Goal: Navigation & Orientation: Find specific page/section

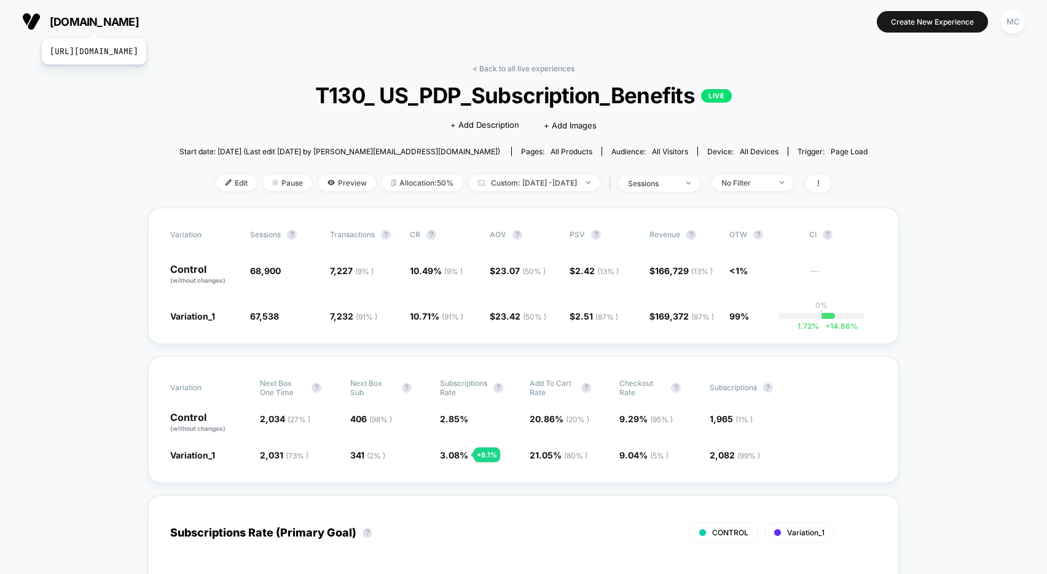
click at [122, 23] on span "[DOMAIN_NAME]" at bounding box center [94, 21] width 89 height 13
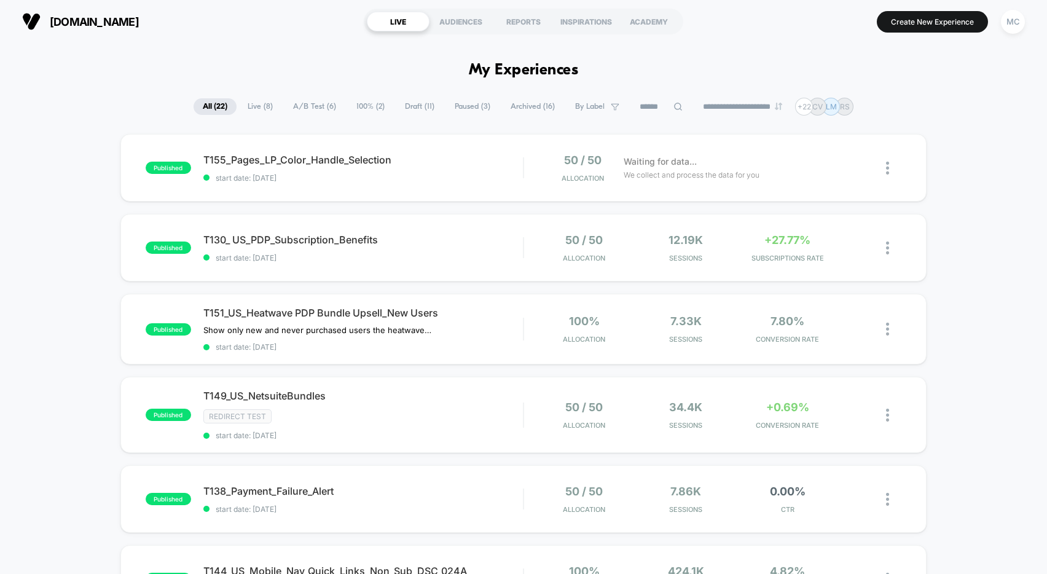
drag, startPoint x: 977, startPoint y: 241, endPoint x: 883, endPoint y: 250, distance: 95.1
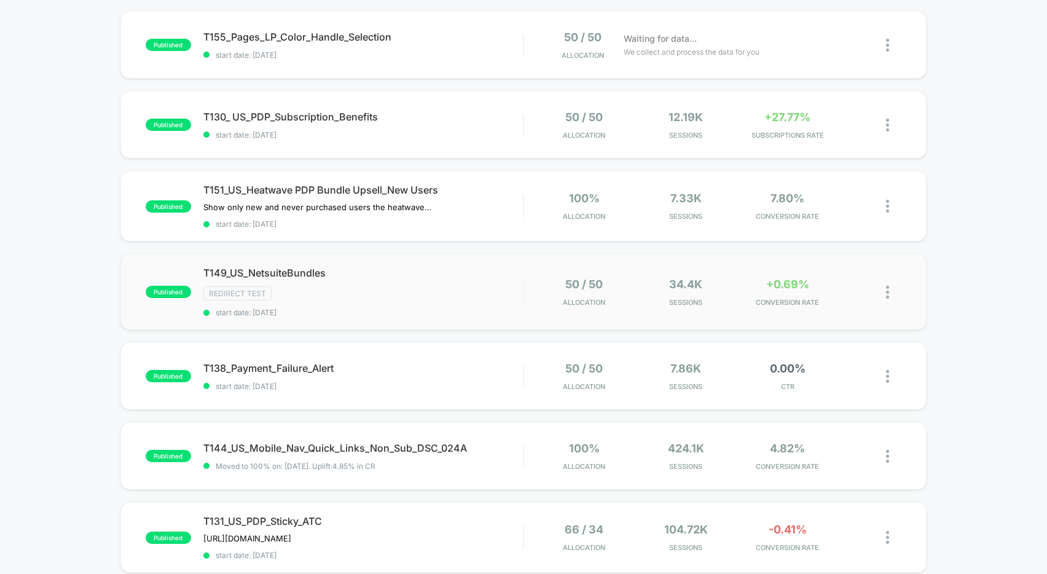
scroll to position [151, 0]
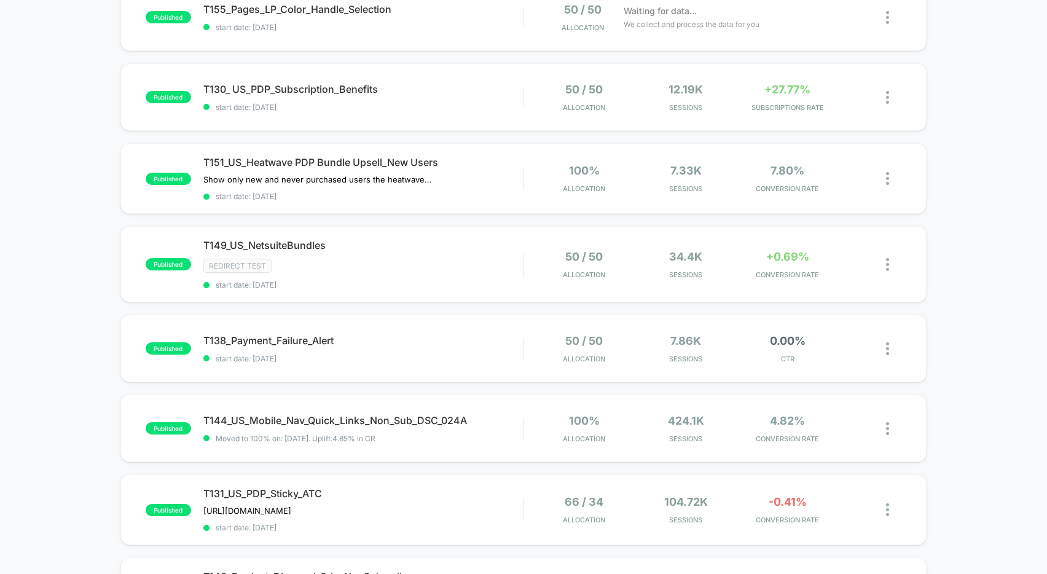
click at [952, 334] on div "published T155_Pages_LP_Color_Handle_Selection start date: [DATE] 50 / 50 Alloc…" at bounding box center [523, 503] width 1047 height 1040
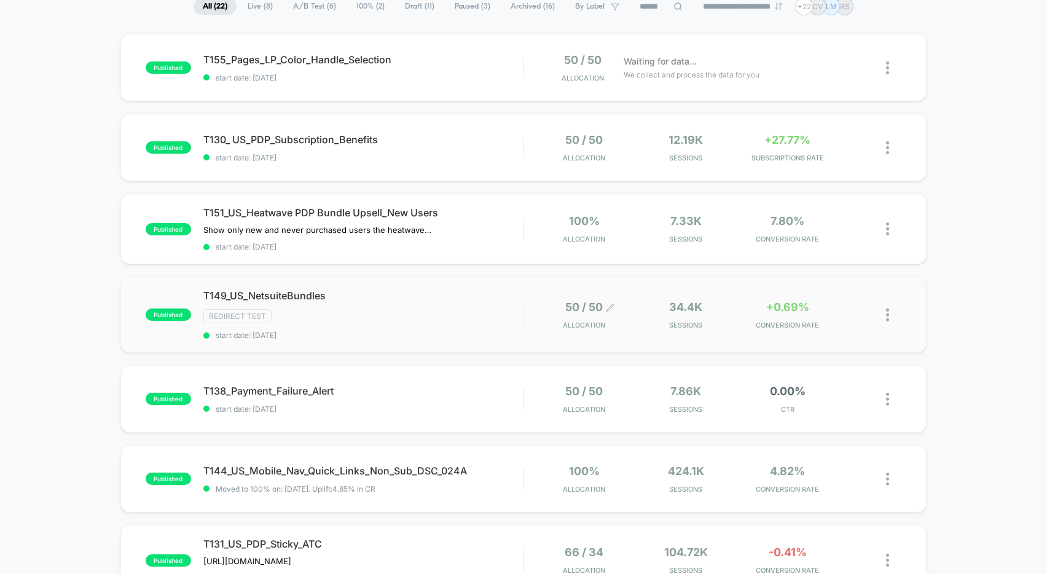
scroll to position [0, 0]
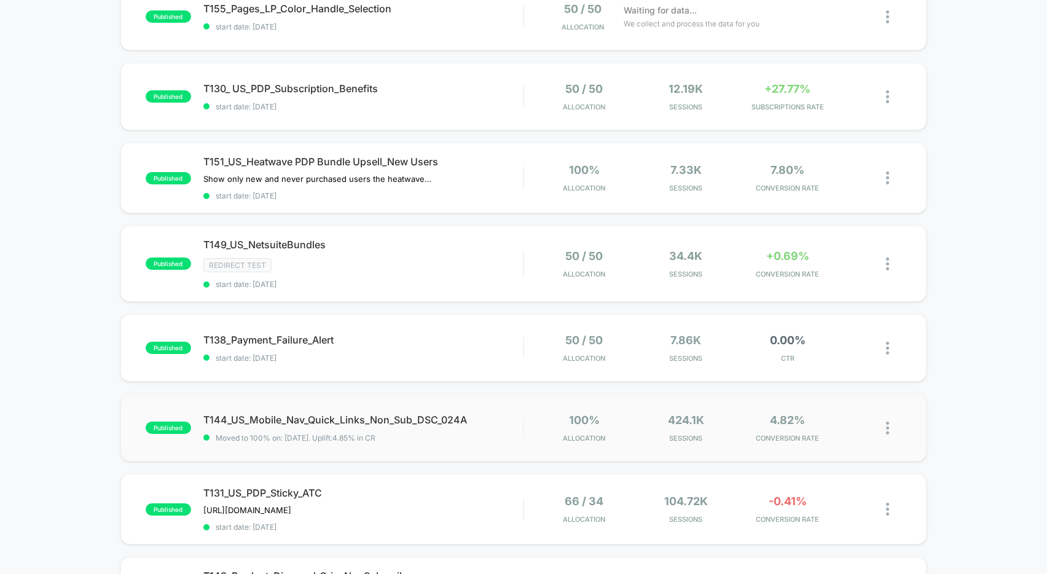
scroll to position [229, 0]
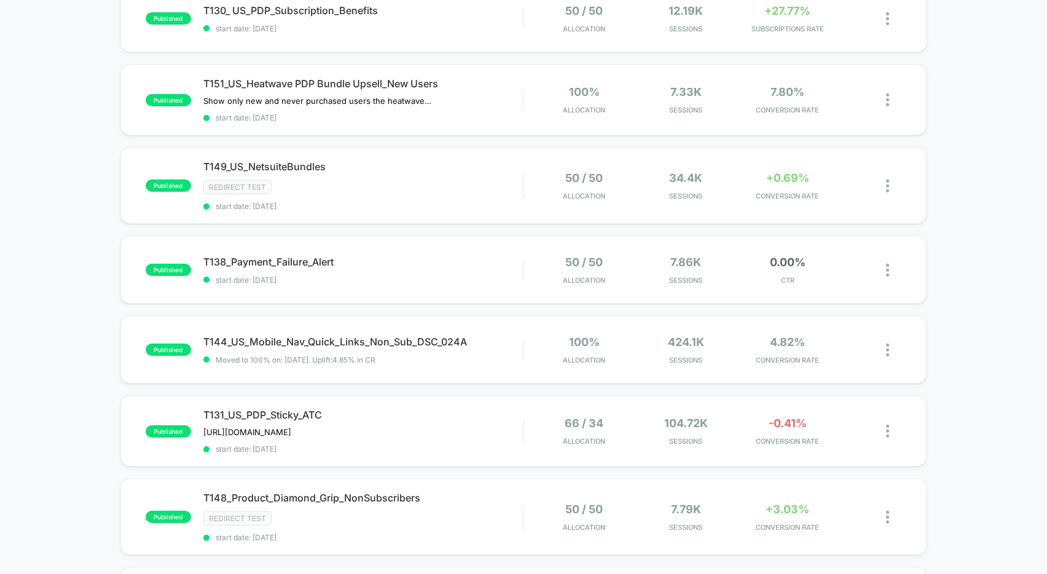
click at [37, 377] on div "published T155_Pages_LP_Color_Handle_Selection start date: [DATE] 50 / 50 Alloc…" at bounding box center [523, 425] width 1047 height 1040
click at [981, 364] on div "published T155_Pages_LP_Color_Handle_Selection start date: [DATE] 50 / 50 Alloc…" at bounding box center [523, 425] width 1047 height 1040
click at [953, 240] on div "published T155_Pages_LP_Color_Handle_Selection start date: [DATE] 50 / 50 Alloc…" at bounding box center [523, 425] width 1047 height 1040
click at [974, 234] on div "published T155_Pages_LP_Color_Handle_Selection start date: [DATE] 50 / 50 Alloc…" at bounding box center [523, 425] width 1047 height 1040
click at [976, 231] on div "published T155_Pages_LP_Color_Handle_Selection start date: [DATE] 50 / 50 Alloc…" at bounding box center [523, 425] width 1047 height 1040
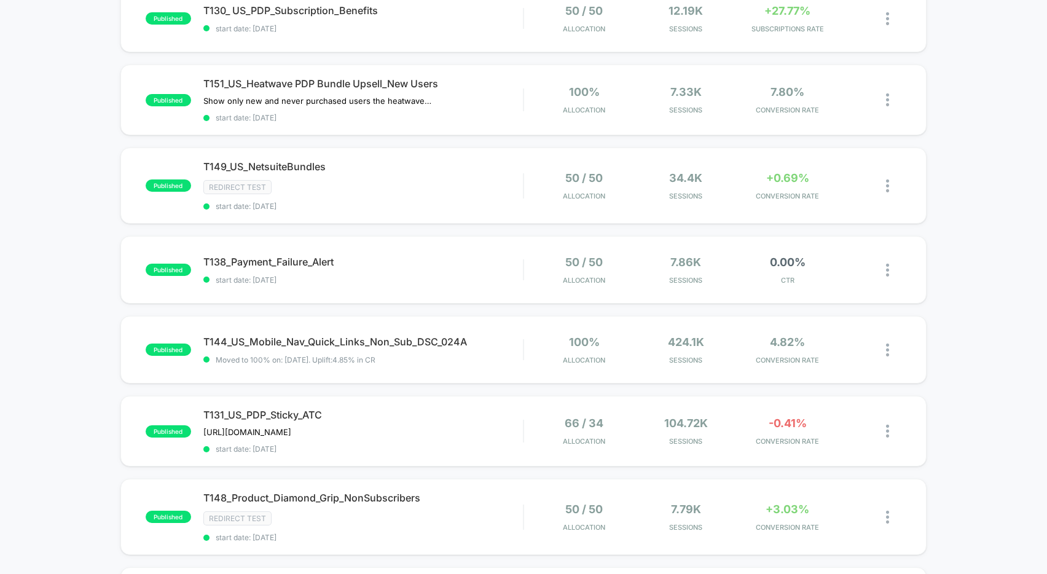
click at [974, 232] on div "published T155_Pages_LP_Color_Handle_Selection start date: [DATE] 50 / 50 Alloc…" at bounding box center [523, 425] width 1047 height 1040
click at [974, 227] on div "published T155_Pages_LP_Color_Handle_Selection start date: [DATE] 50 / 50 Alloc…" at bounding box center [523, 425] width 1047 height 1040
click at [974, 226] on div "published T155_Pages_LP_Color_Handle_Selection start date: [DATE] 50 / 50 Alloc…" at bounding box center [523, 425] width 1047 height 1040
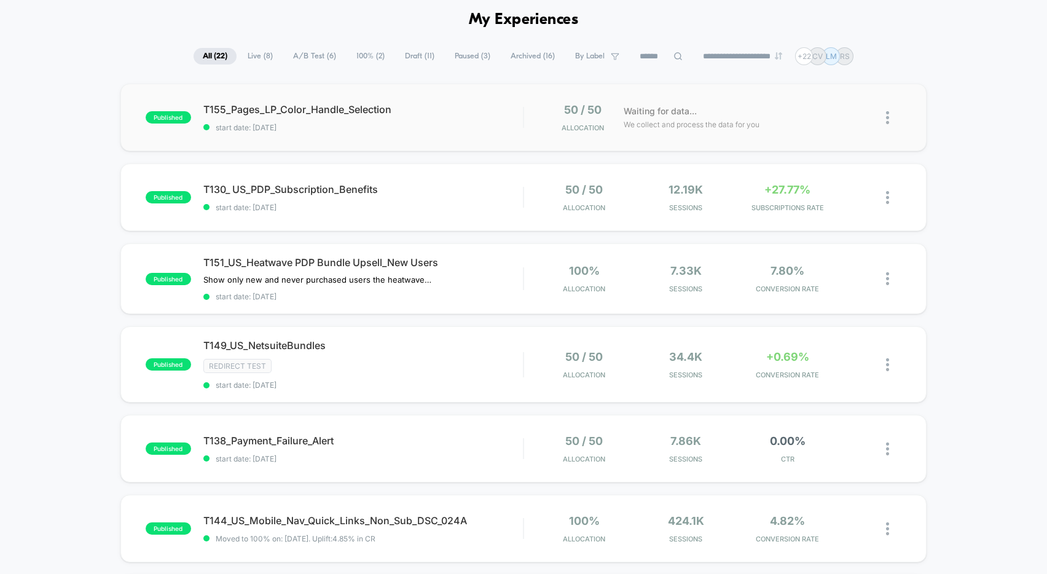
scroll to position [0, 0]
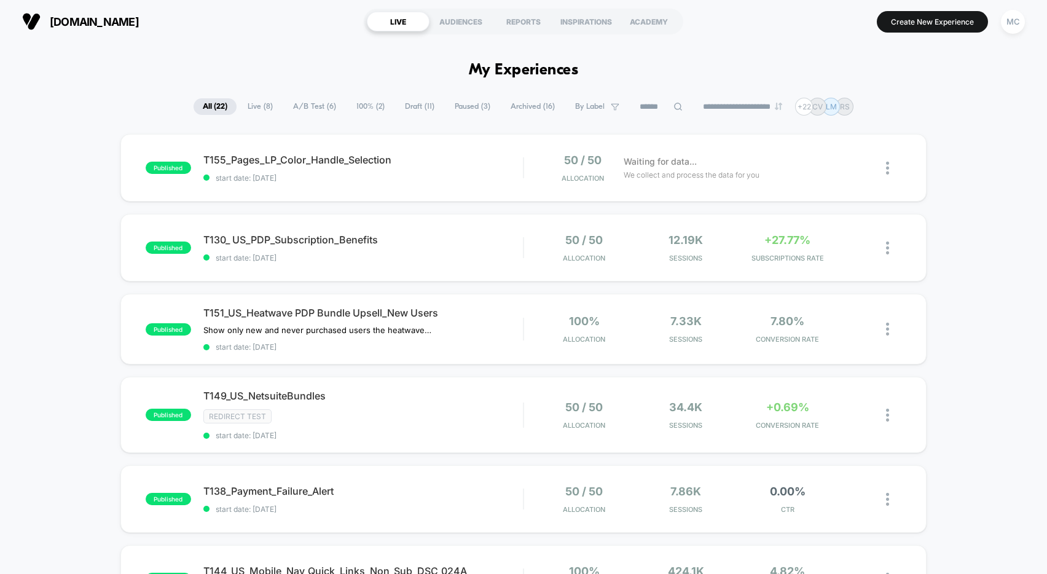
drag, startPoint x: 984, startPoint y: 210, endPoint x: 949, endPoint y: 213, distance: 34.6
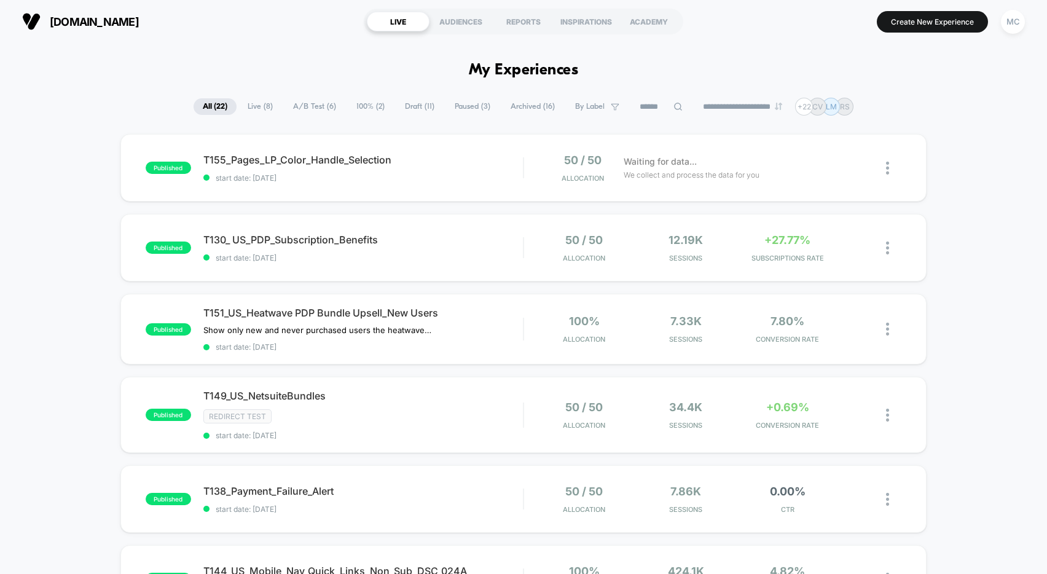
drag, startPoint x: 984, startPoint y: 191, endPoint x: 932, endPoint y: 176, distance: 53.1
click at [326, 157] on span "T155_Pages_LP_Color_Handle_Selection Click to edit experience details" at bounding box center [363, 160] width 320 height 12
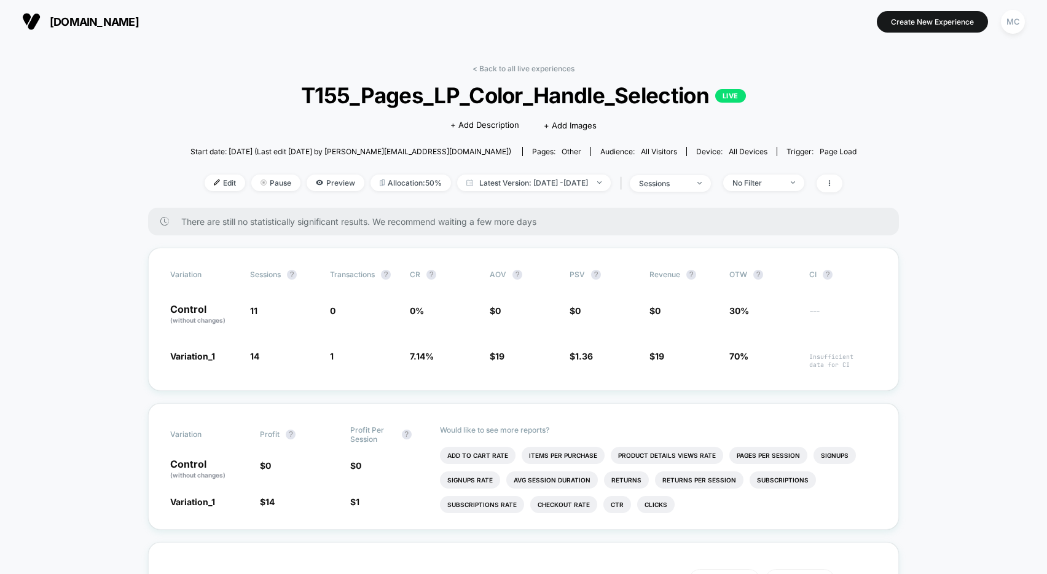
click at [316, 185] on icon at bounding box center [319, 182] width 7 height 7
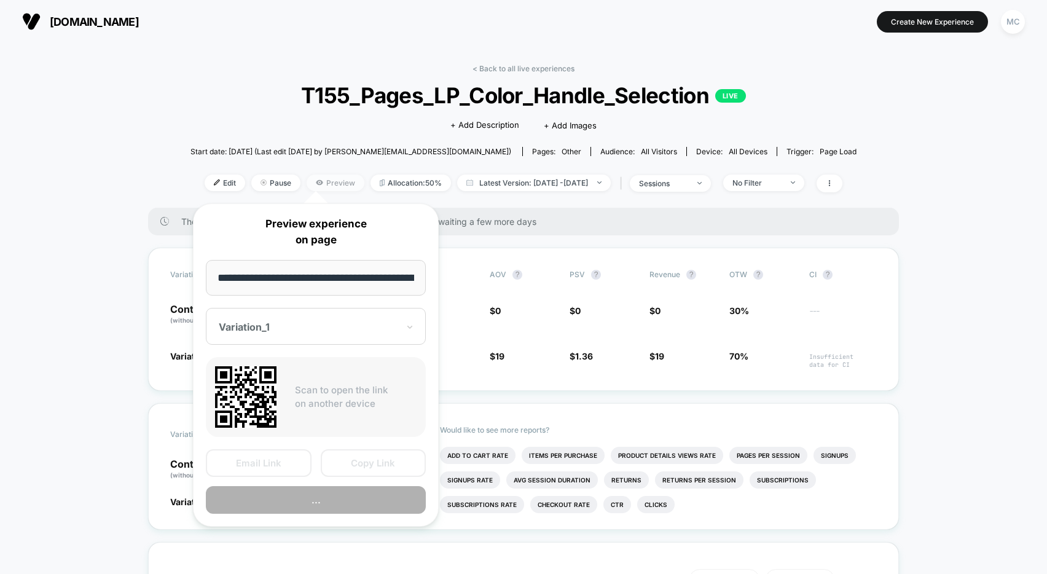
scroll to position [0, 112]
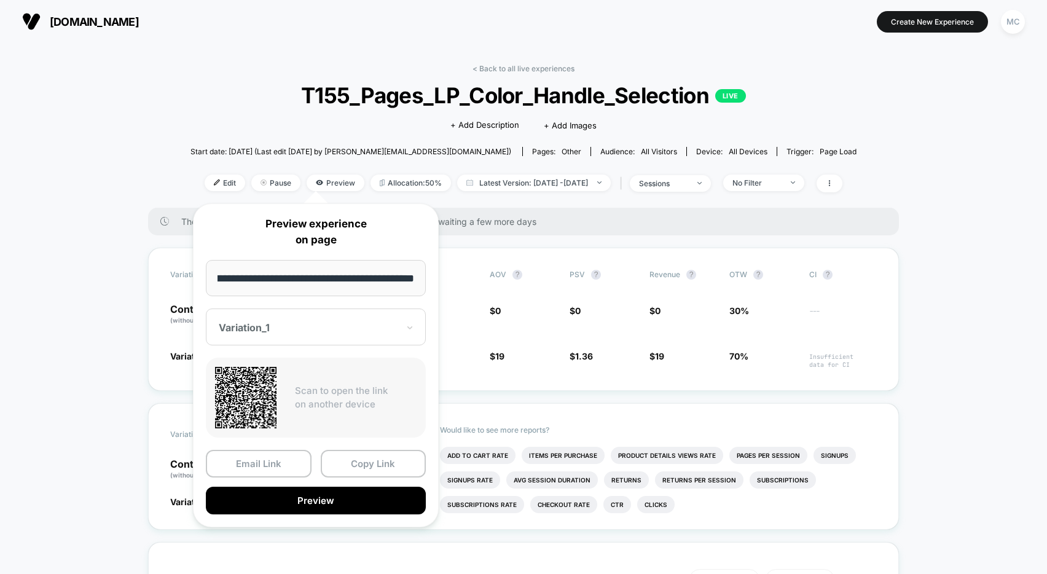
drag, startPoint x: 329, startPoint y: 282, endPoint x: 415, endPoint y: 285, distance: 86.1
click at [415, 285] on input "**********" at bounding box center [316, 278] width 220 height 36
click at [399, 282] on input "**********" at bounding box center [316, 278] width 220 height 36
click at [399, 280] on input "**********" at bounding box center [316, 278] width 220 height 36
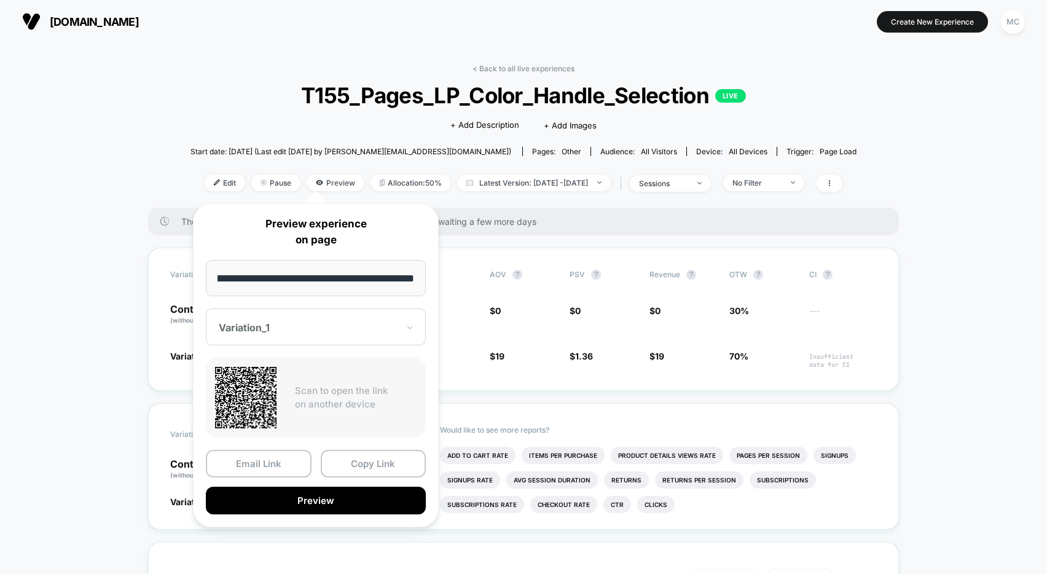
click at [399, 280] on input "**********" at bounding box center [316, 278] width 220 height 36
click at [307, 503] on button "Preview" at bounding box center [316, 501] width 220 height 28
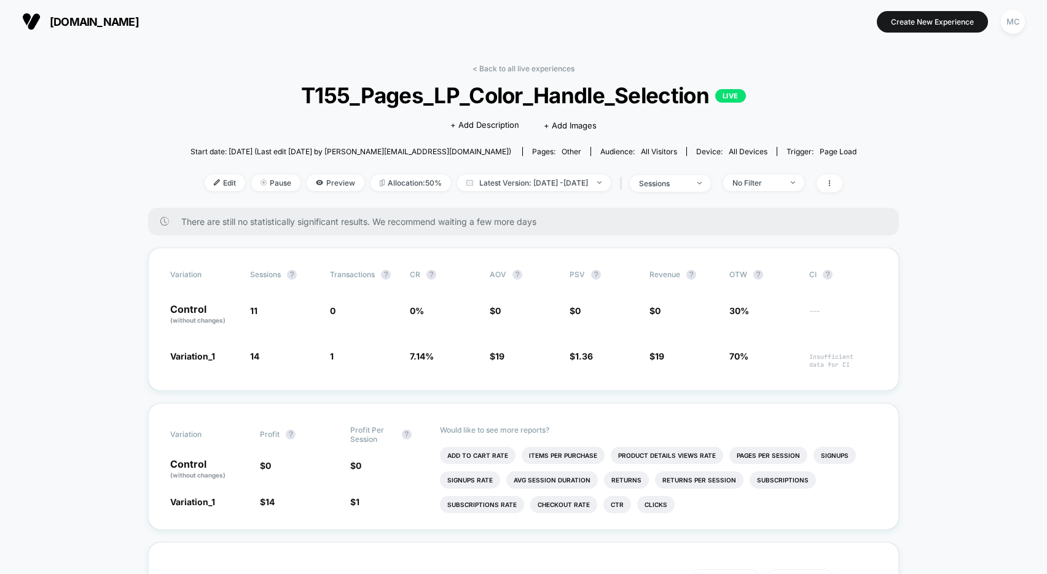
click at [819, 104] on span "T155_Pages_LP_Color_Handle_Selection LIVE" at bounding box center [523, 95] width 599 height 26
click at [820, 97] on span "T155_Pages_LP_Color_Handle_Selection LIVE" at bounding box center [523, 95] width 599 height 26
click at [823, 99] on span "T155_Pages_LP_Color_Handle_Selection LIVE" at bounding box center [523, 95] width 599 height 26
drag, startPoint x: 829, startPoint y: 104, endPoint x: 843, endPoint y: 108, distance: 15.2
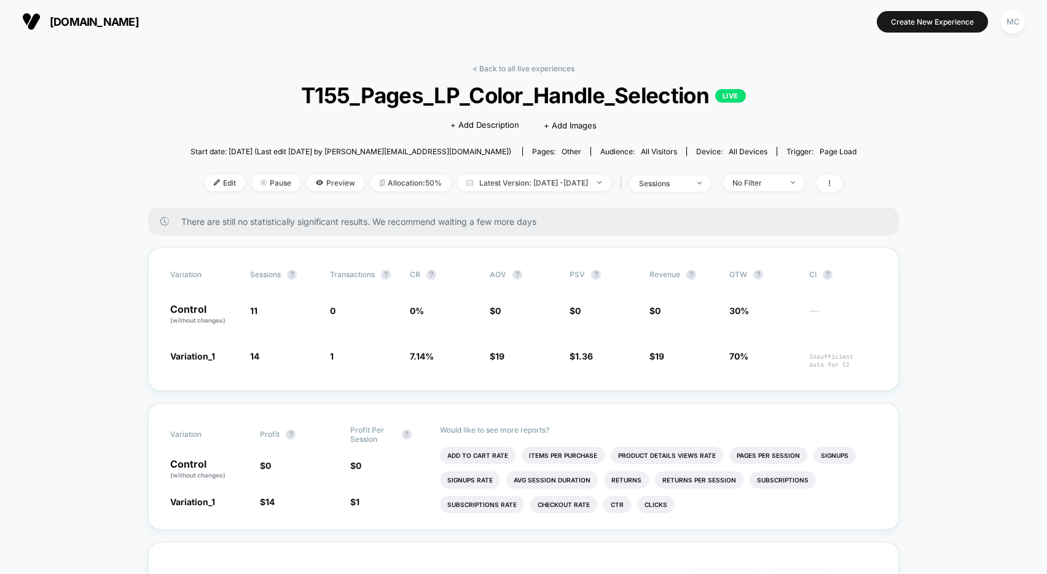
click at [844, 108] on div "< Back to all live experiences T155_Pages_LP_Color_Handle_Selection LIVE Click …" at bounding box center [524, 136] width 666 height 144
click at [85, 21] on span "[DOMAIN_NAME]" at bounding box center [94, 21] width 89 height 13
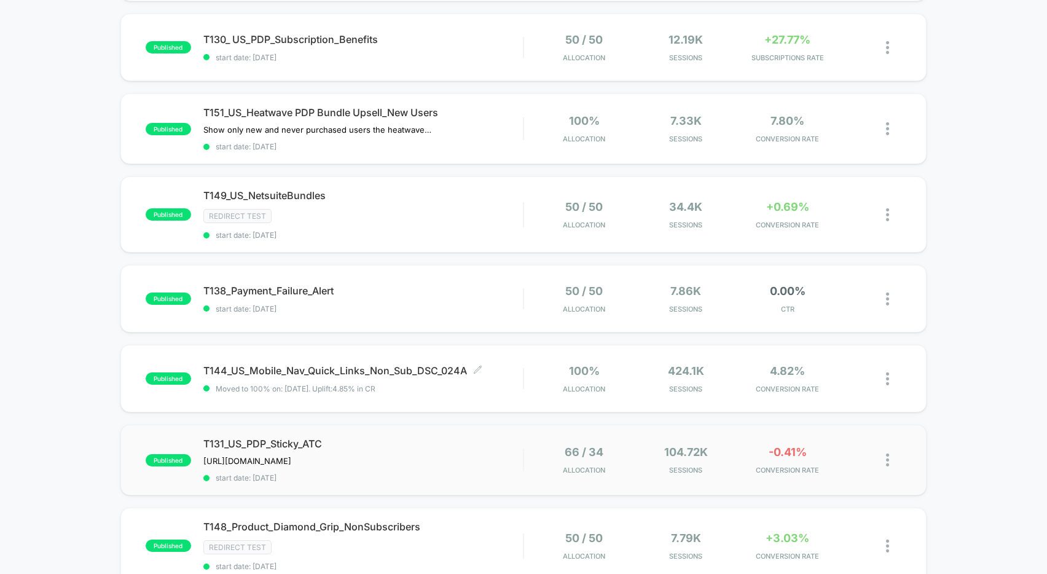
scroll to position [179, 0]
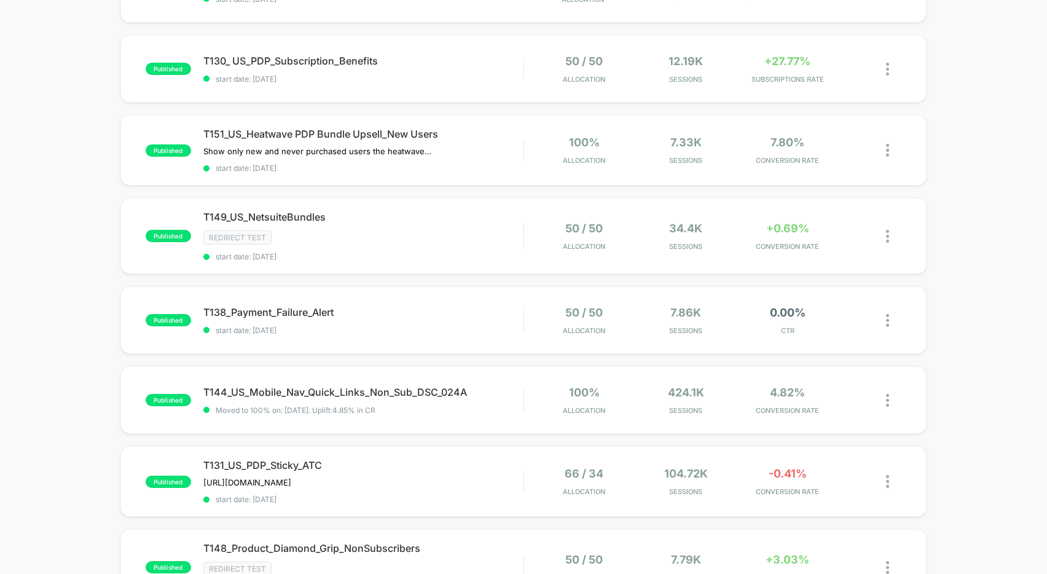
click at [985, 260] on div "published T155_Pages_LP_Color_Handle_Selection start date: [DATE] 50 / 50 Alloc…" at bounding box center [523, 475] width 1047 height 1040
click at [65, 254] on div "published T155_Pages_LP_Color_Handle_Selection start date: [DATE] 50 / 50 Alloc…" at bounding box center [523, 475] width 1047 height 1040
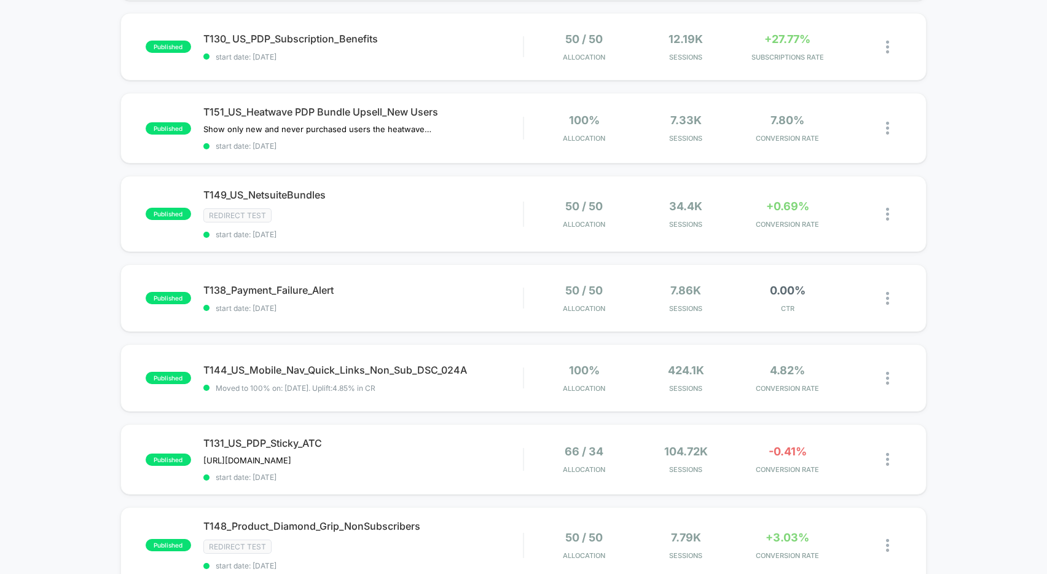
scroll to position [353, 0]
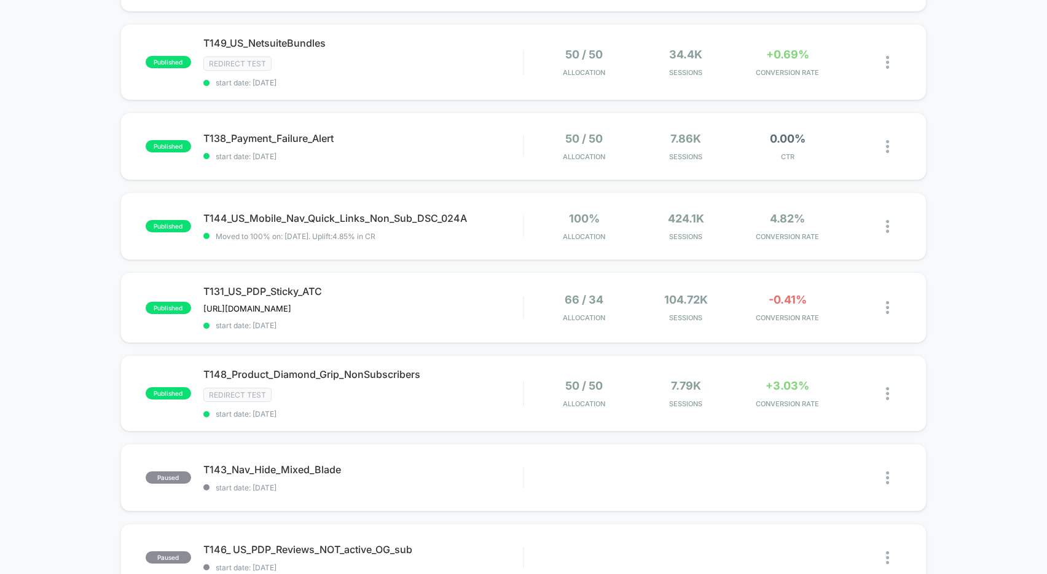
click at [953, 392] on div "published T155_Pages_LP_Color_Handle_Selection start date: [DATE] 50 / 50 Alloc…" at bounding box center [523, 301] width 1047 height 1040
click at [387, 392] on div "Redirect Test" at bounding box center [363, 395] width 320 height 14
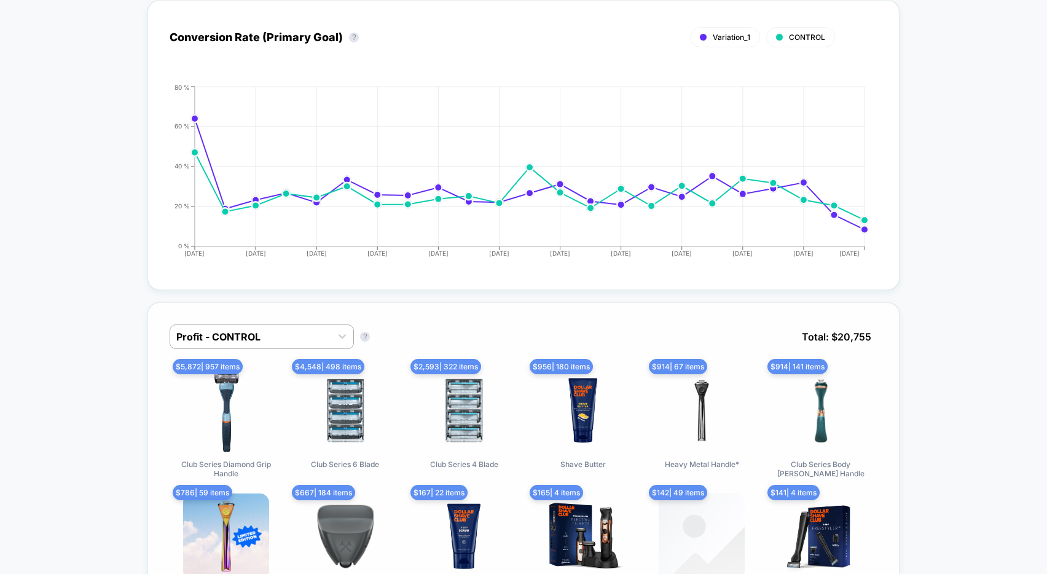
scroll to position [302, 0]
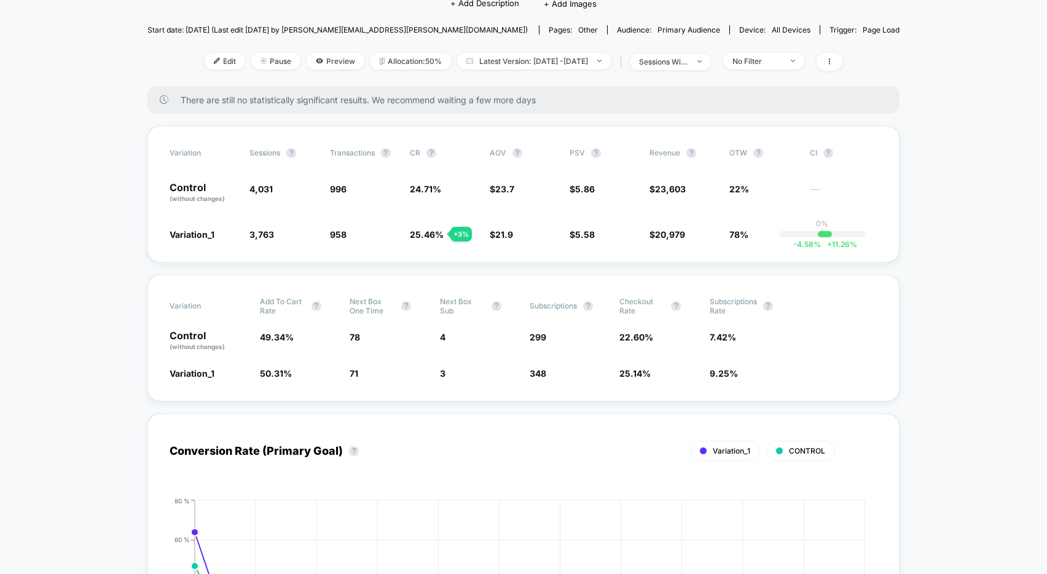
scroll to position [97, 0]
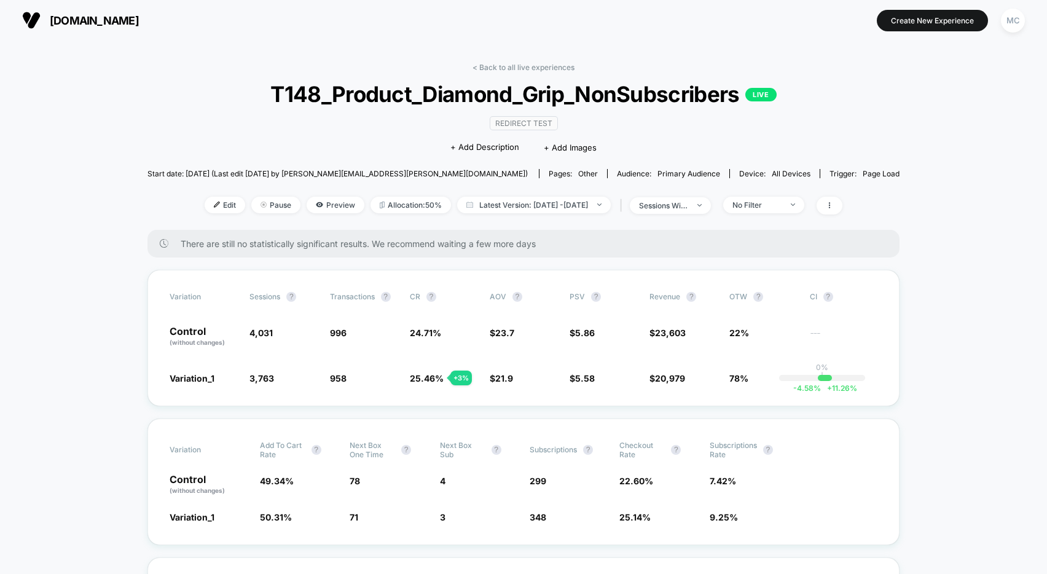
scroll to position [0, 0]
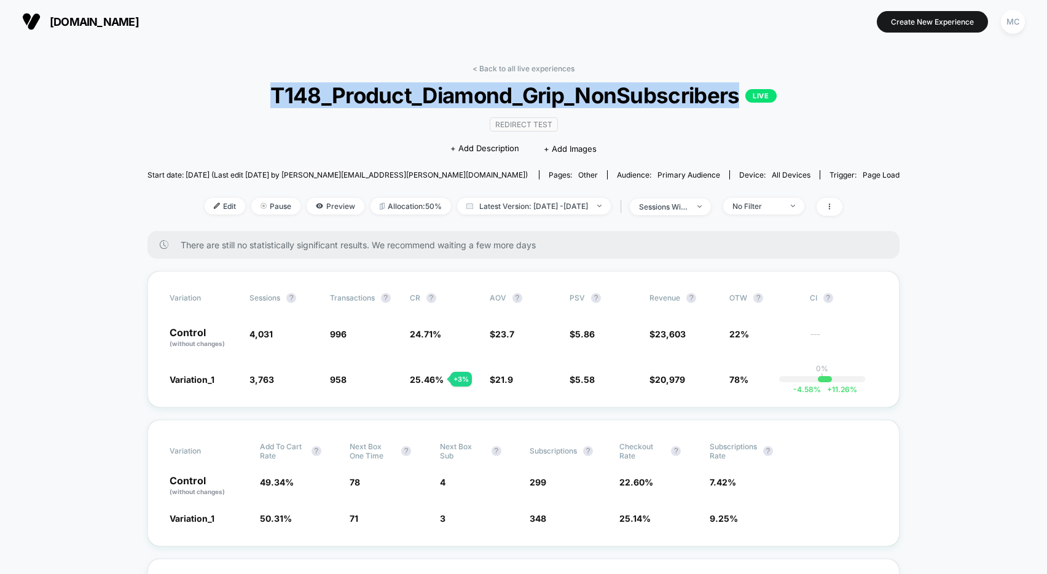
drag, startPoint x: 272, startPoint y: 93, endPoint x: 739, endPoint y: 99, distance: 467.8
click at [739, 99] on span "T148_Product_Diamond_Grip_NonSubscribers LIVE" at bounding box center [523, 95] width 677 height 26
copy span "T148_Product_Diamond_Grip_NonSubscribers"
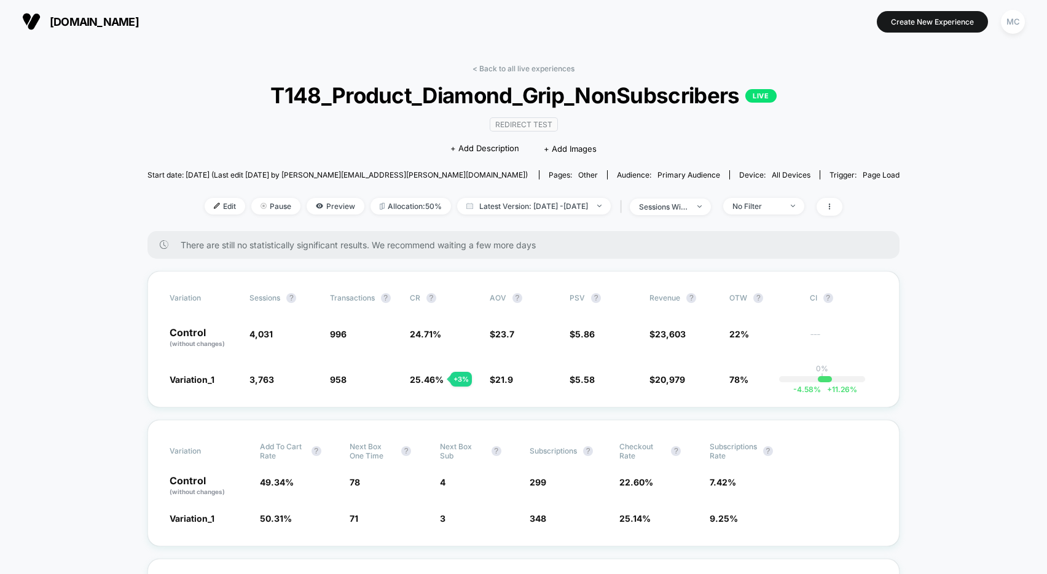
click at [322, 210] on span "Preview" at bounding box center [336, 206] width 58 height 17
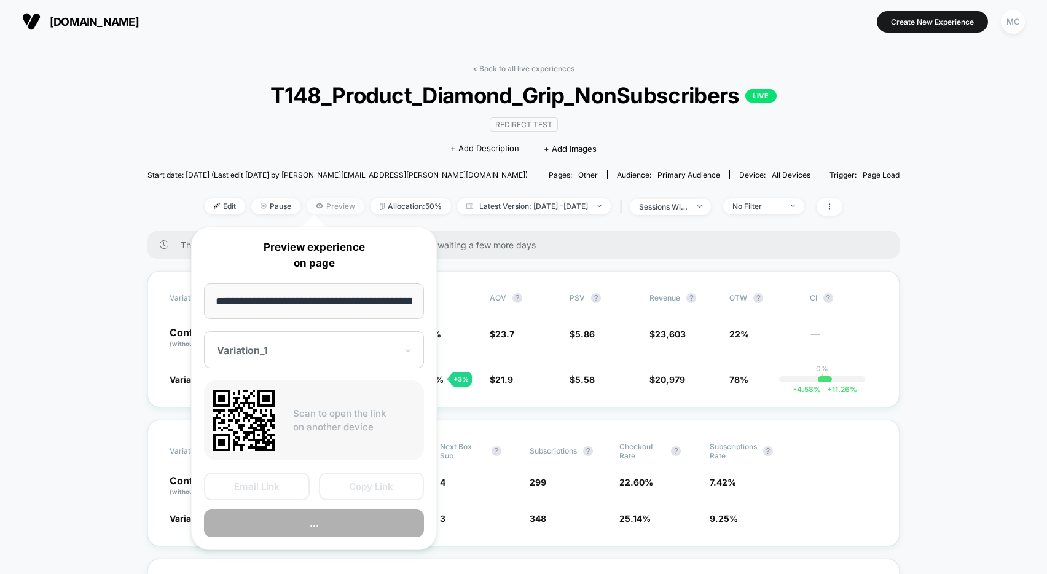
scroll to position [0, 63]
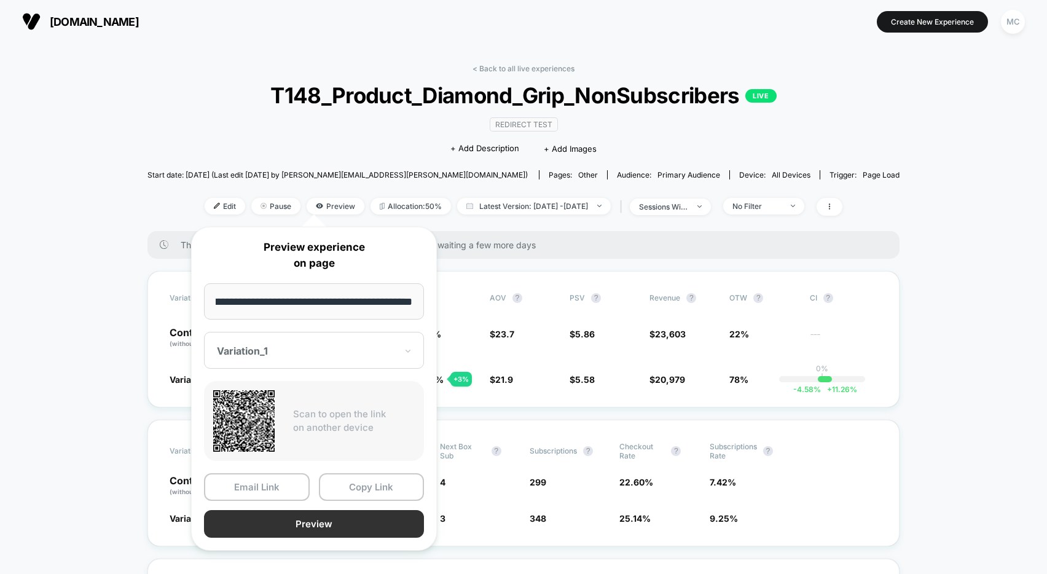
click at [318, 521] on button "Preview" at bounding box center [314, 524] width 220 height 28
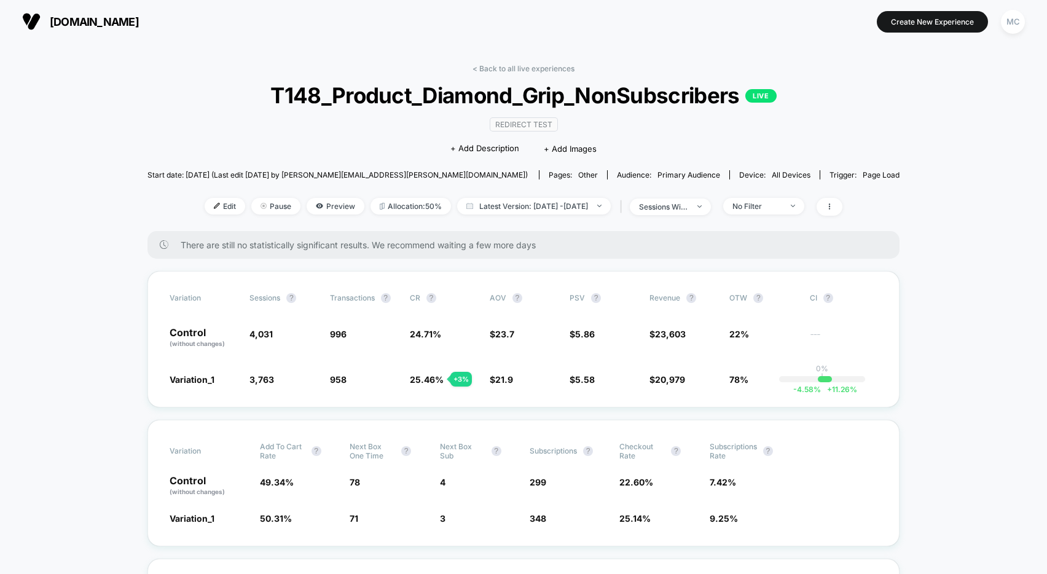
click at [307, 206] on span "Preview" at bounding box center [336, 206] width 58 height 17
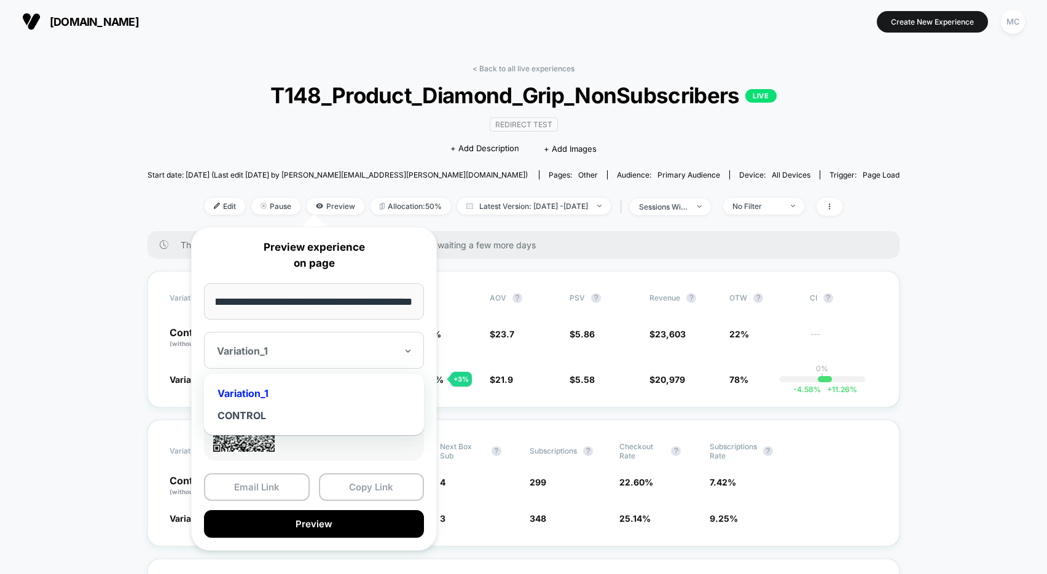
click at [312, 360] on div "Variation_1" at bounding box center [314, 350] width 220 height 37
click at [260, 425] on div "CONTROL" at bounding box center [314, 415] width 208 height 22
click at [326, 526] on button "Preview" at bounding box center [314, 524] width 220 height 28
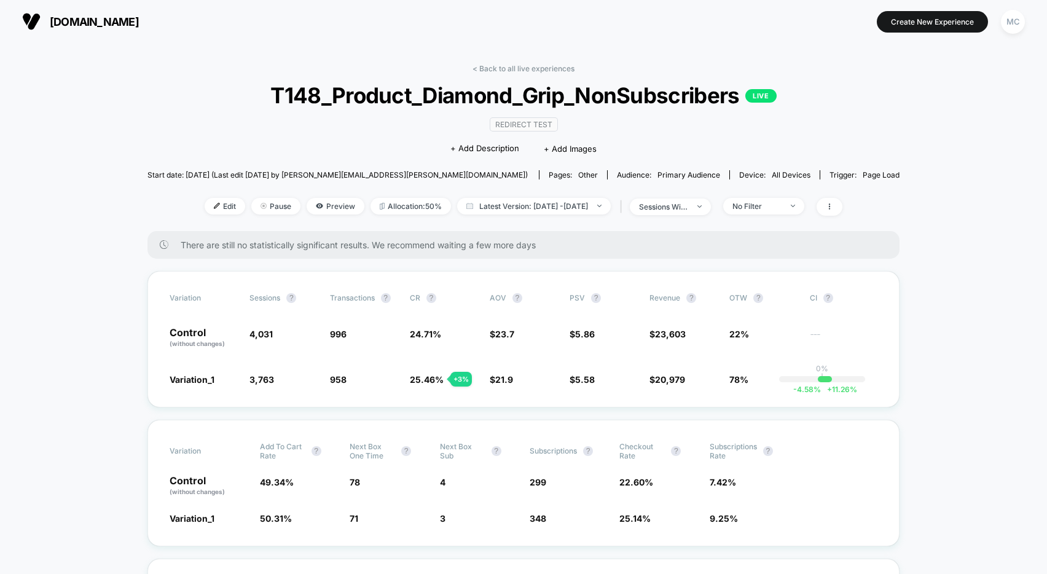
click at [319, 205] on span "Preview" at bounding box center [336, 206] width 58 height 17
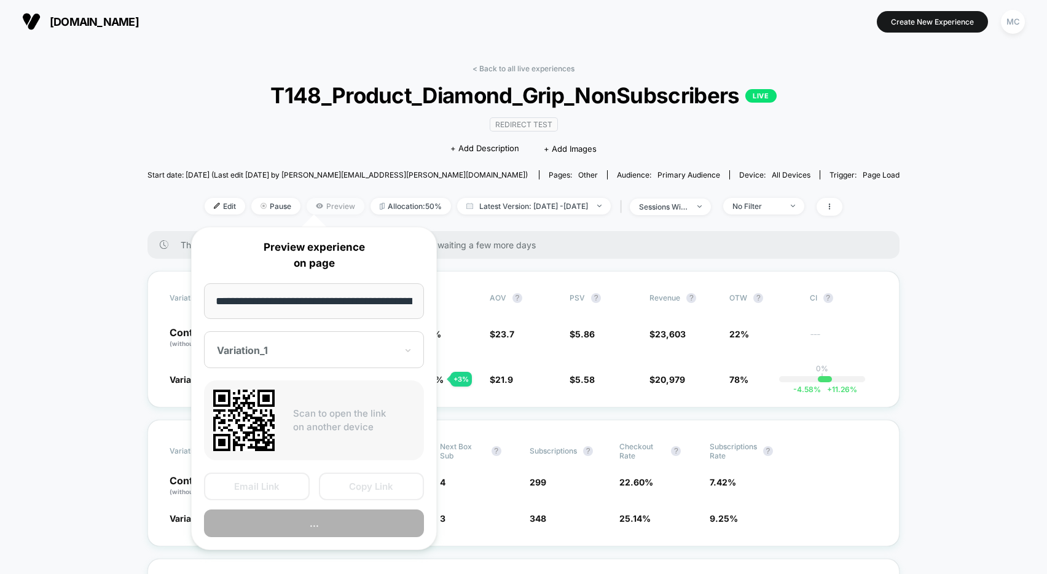
scroll to position [0, 63]
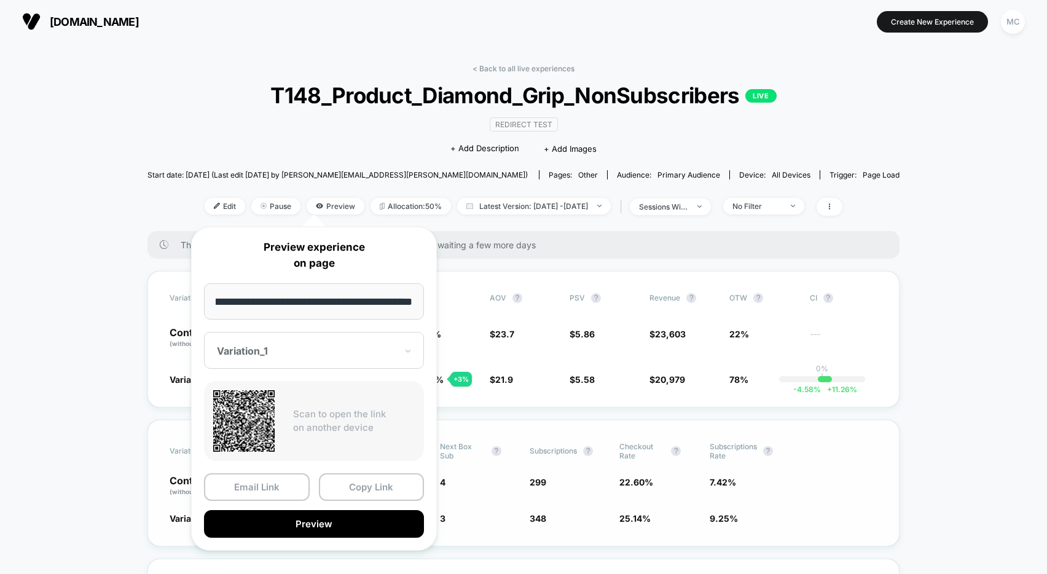
click at [309, 522] on button "Preview" at bounding box center [314, 524] width 220 height 28
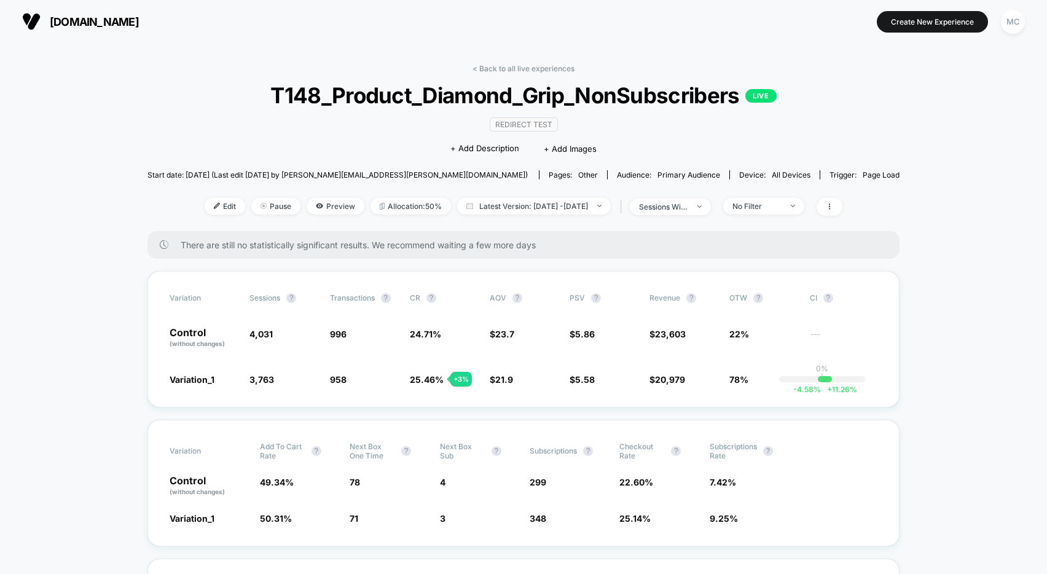
click at [708, 148] on div "Redirect Test Click to edit experience details + Add Description + Add Images" at bounding box center [523, 136] width 451 height 56
click at [360, 149] on div "Redirect Test Click to edit experience details + Add Description + Add Images" at bounding box center [523, 136] width 451 height 56
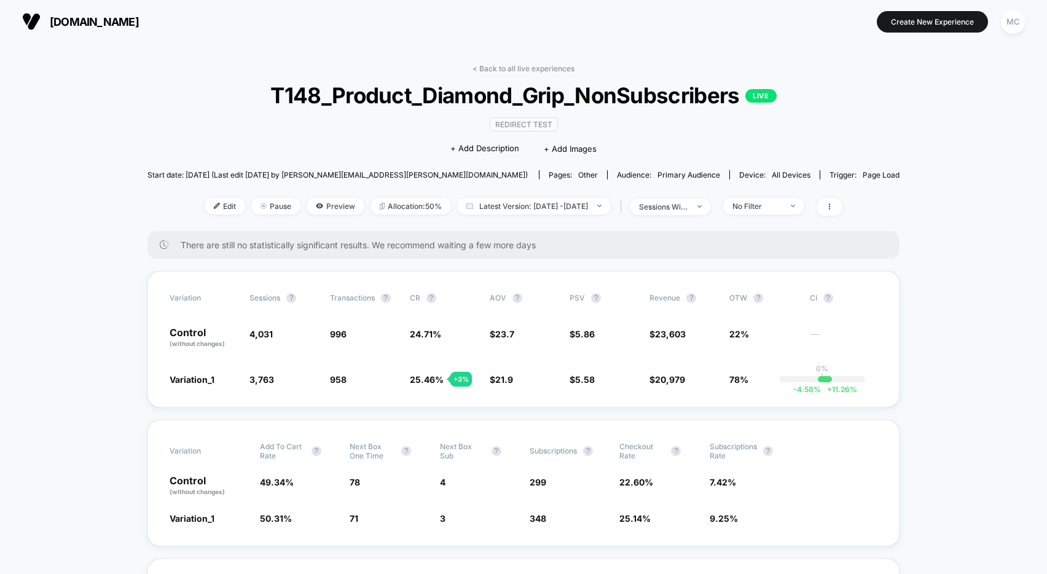
click at [316, 207] on icon at bounding box center [319, 205] width 7 height 7
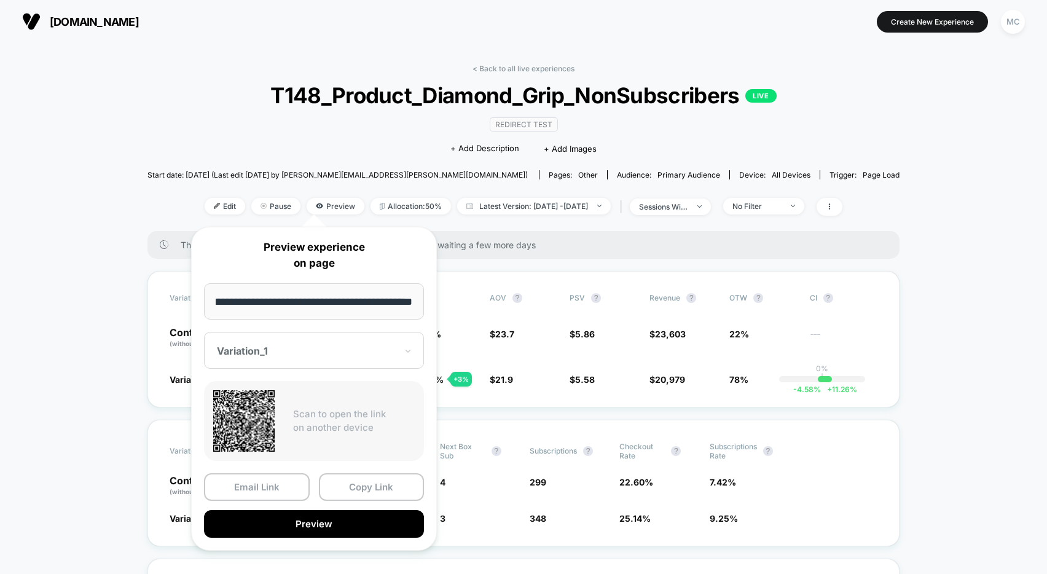
click at [361, 299] on input "**********" at bounding box center [314, 301] width 220 height 36
drag, startPoint x: 968, startPoint y: 321, endPoint x: 975, endPoint y: 291, distance: 31.5
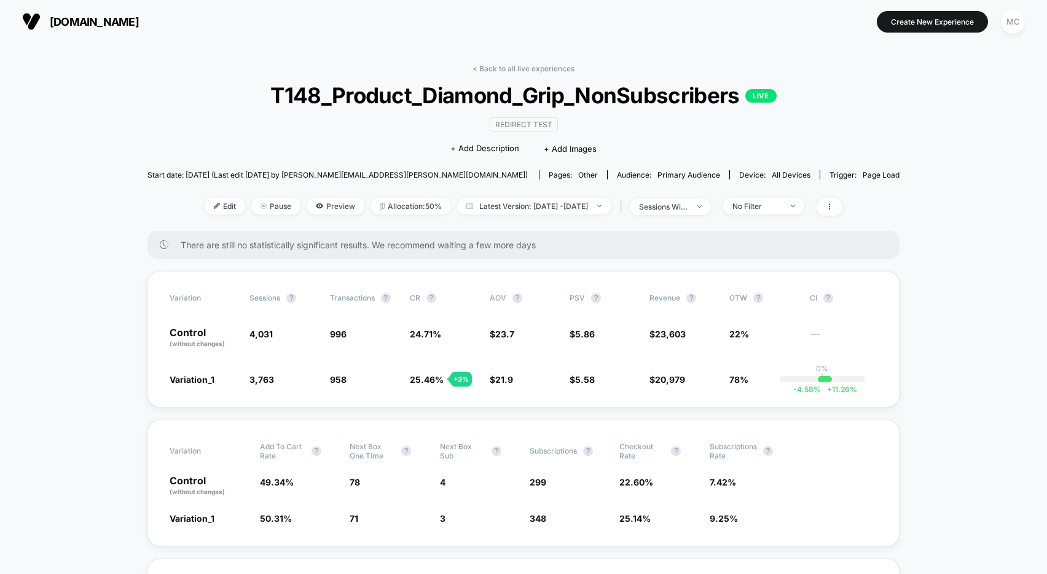
click at [194, 334] on p "Control (without changes)" at bounding box center [204, 338] width 68 height 21
click at [185, 385] on div "Variation Sessions ? Transactions ? CR ? AOV ? PSV ? Revenue ? OTW ? CI ? Contr…" at bounding box center [524, 339] width 752 height 136
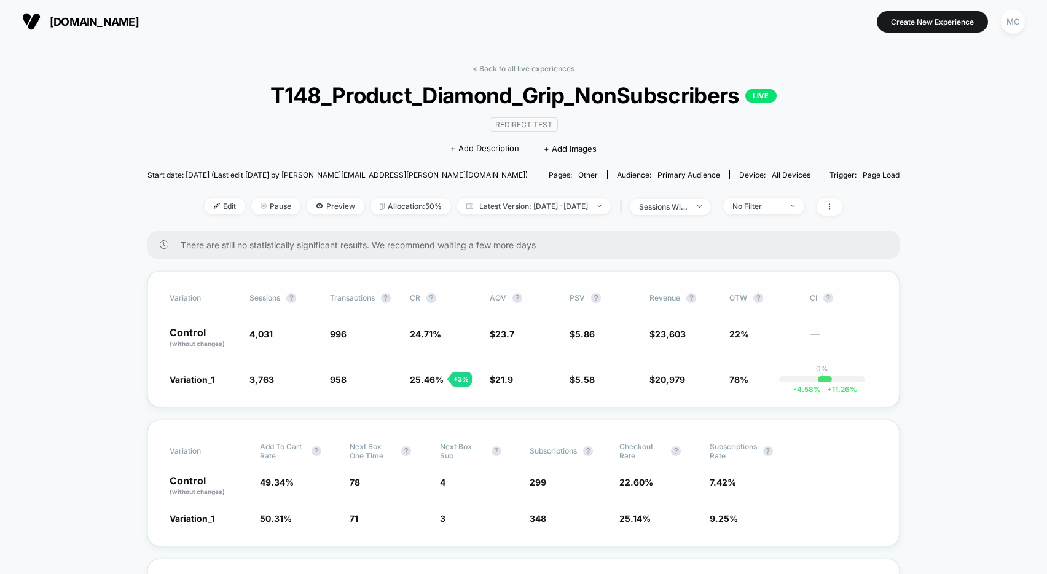
click at [319, 349] on div "Variation Sessions ? Transactions ? CR ? AOV ? PSV ? Revenue ? OTW ? CI ? Contr…" at bounding box center [524, 339] width 752 height 136
click at [314, 202] on span "Preview" at bounding box center [336, 206] width 58 height 17
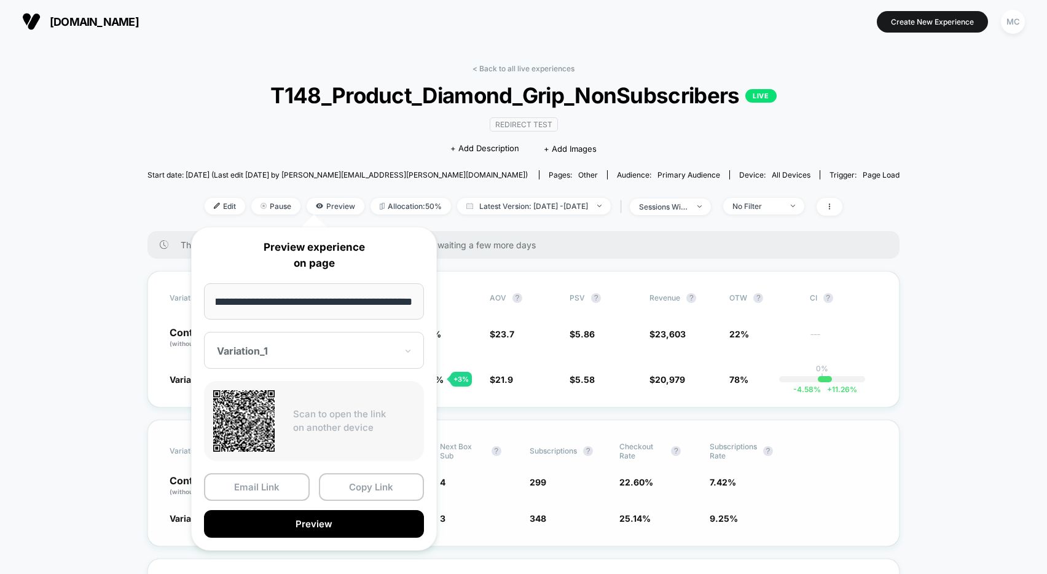
scroll to position [0, 0]
click at [358, 492] on button "Copy Link" at bounding box center [372, 487] width 106 height 28
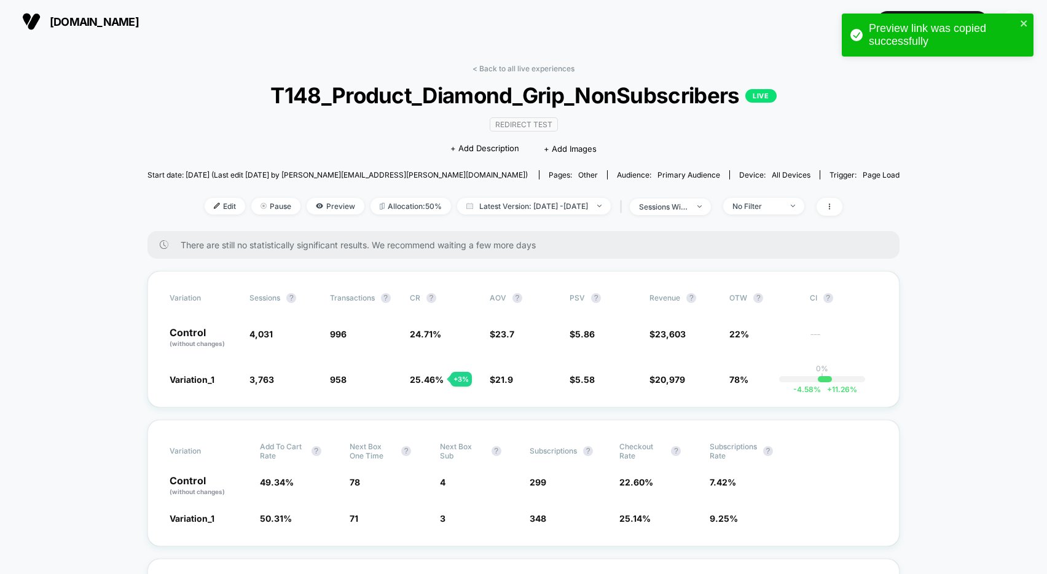
drag, startPoint x: 496, startPoint y: 122, endPoint x: 656, endPoint y: 139, distance: 160.7
click at [656, 130] on div "Redirect Test Click to edit experience details + Add Description + Add Images" at bounding box center [523, 136] width 451 height 56
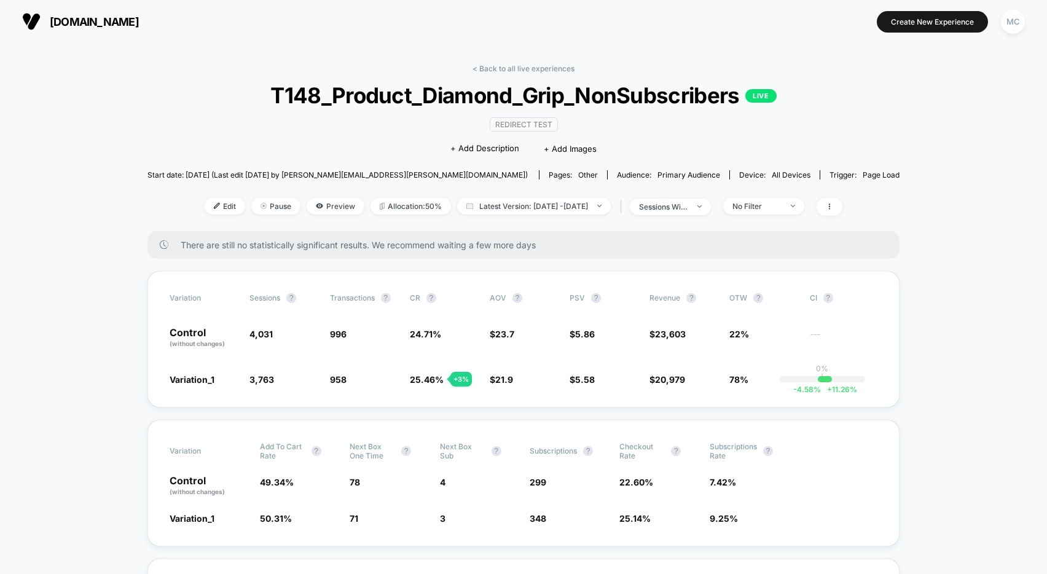
click at [620, 148] on div "Redirect Test Click to edit experience details + Add Description + Add Images" at bounding box center [523, 136] width 451 height 56
drag, startPoint x: 551, startPoint y: 125, endPoint x: 489, endPoint y: 124, distance: 62.1
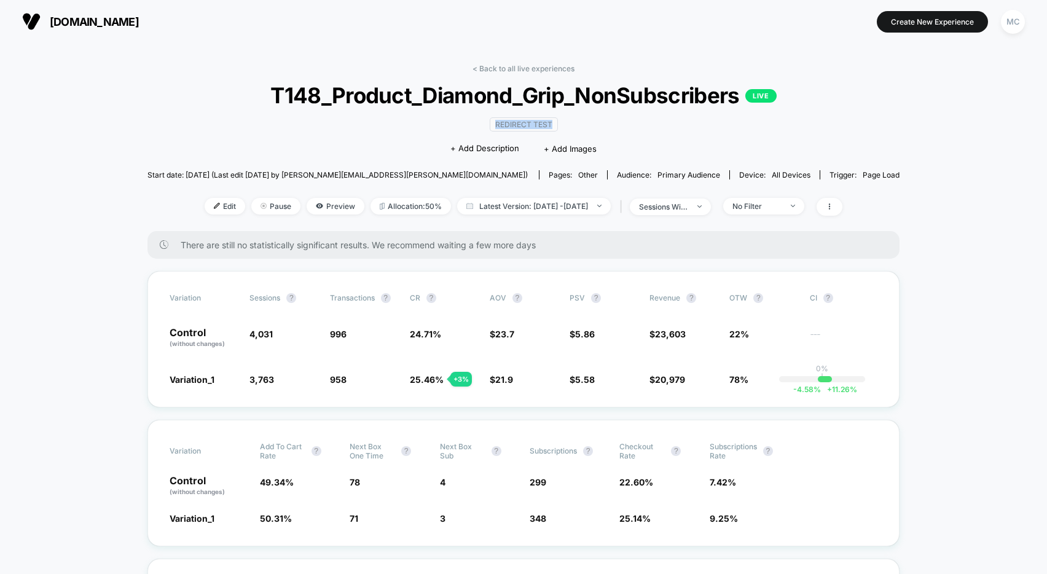
click at [490, 124] on span "Redirect Test" at bounding box center [524, 124] width 68 height 14
click at [395, 156] on div "Redirect Test Click to edit experience details + Add Description + Add Images" at bounding box center [523, 136] width 451 height 56
click at [312, 208] on span "Preview" at bounding box center [336, 206] width 58 height 17
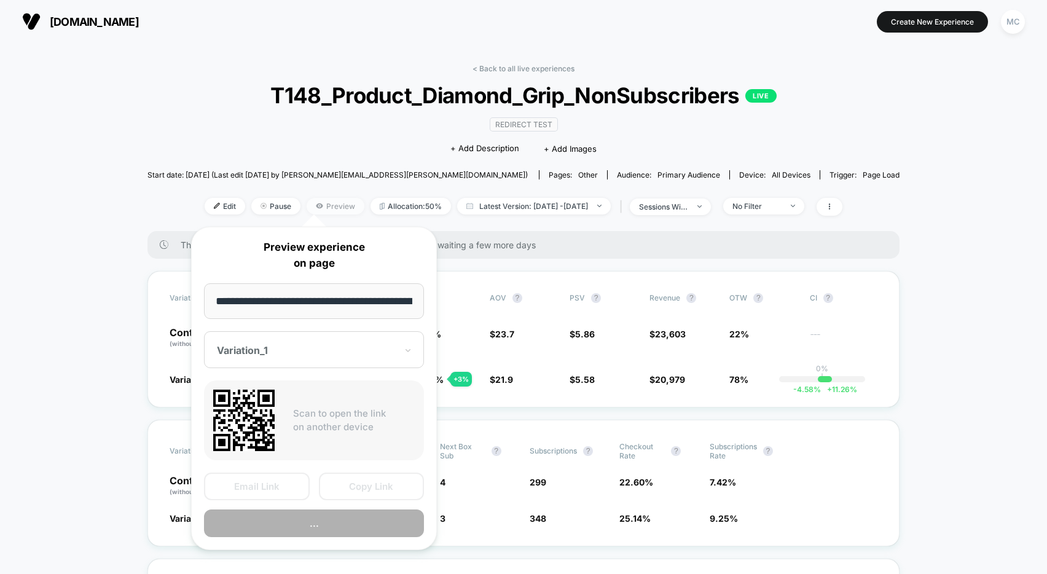
scroll to position [0, 63]
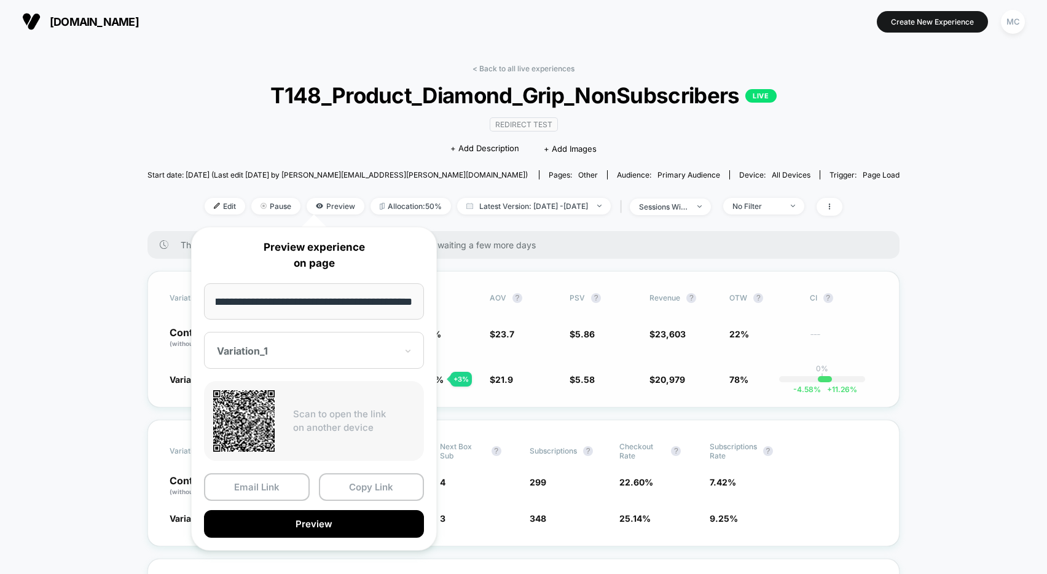
drag, startPoint x: 329, startPoint y: 304, endPoint x: 366, endPoint y: 305, distance: 36.9
click at [449, 306] on body "[DOMAIN_NAME] [URL][DOMAIN_NAME] Create New Experience MC [DOMAIN_NAME] < Back …" at bounding box center [523, 287] width 1047 height 574
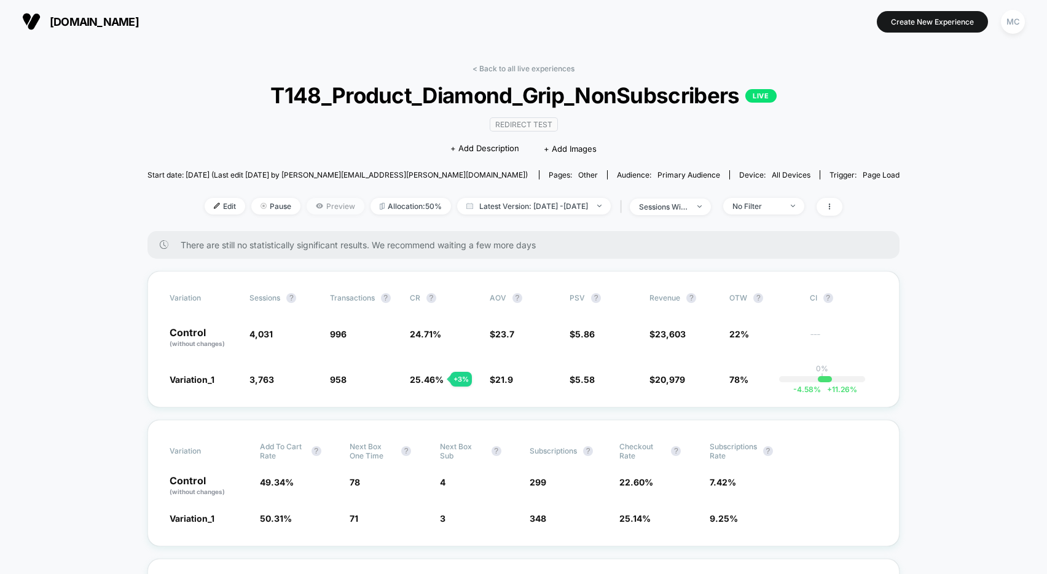
click at [316, 205] on icon at bounding box center [319, 205] width 7 height 5
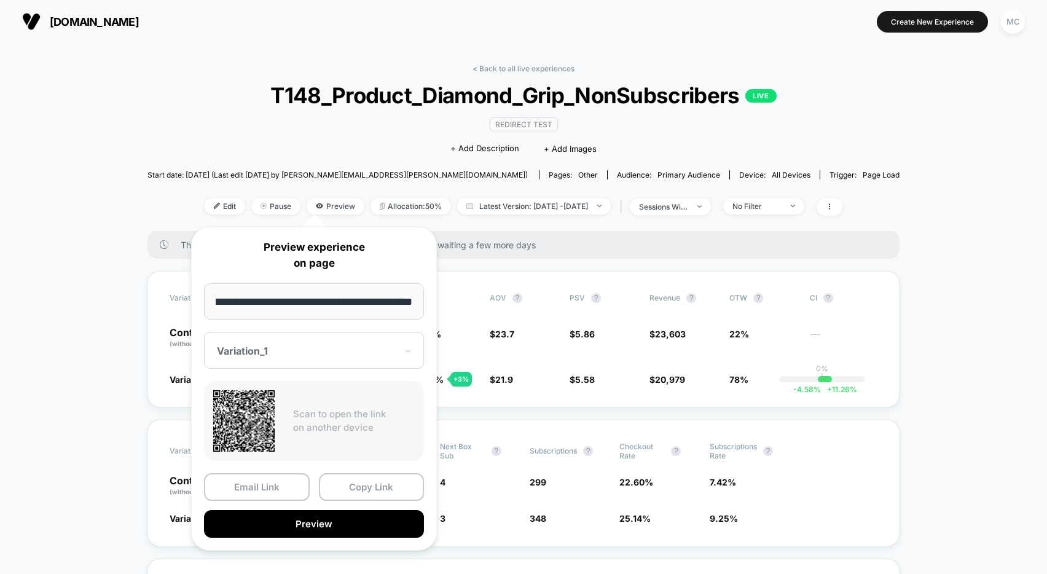
click at [344, 351] on div at bounding box center [306, 351] width 179 height 12
click at [258, 417] on div "CONTROL" at bounding box center [314, 415] width 208 height 22
drag, startPoint x: 345, startPoint y: 305, endPoint x: 444, endPoint y: 305, distance: 98.4
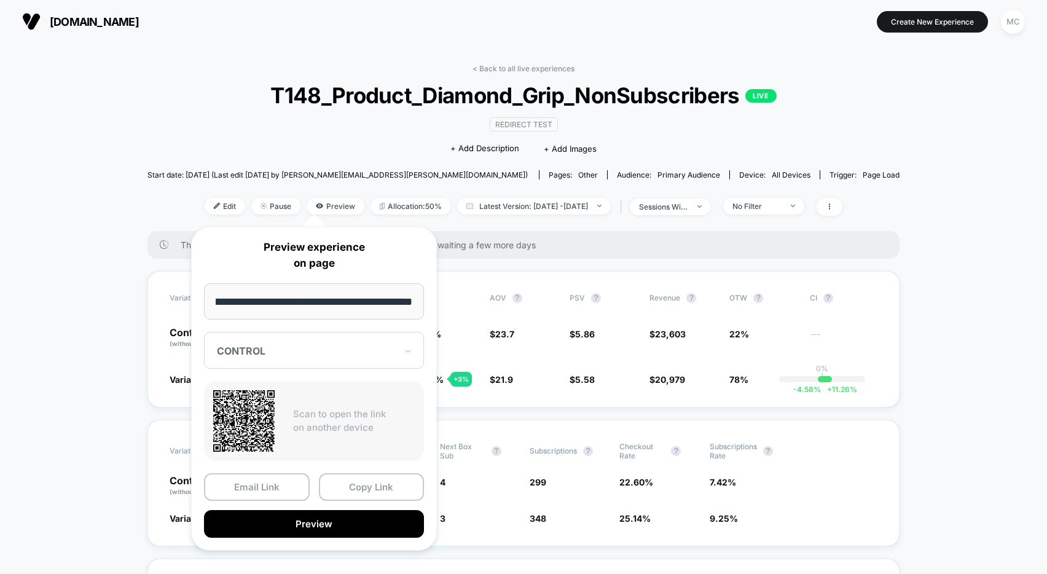
click at [444, 305] on div "**********" at bounding box center [314, 389] width 270 height 349
click at [360, 304] on input "**********" at bounding box center [314, 301] width 220 height 36
click at [310, 355] on div at bounding box center [306, 351] width 179 height 12
click at [258, 395] on div "Variation_1" at bounding box center [314, 393] width 208 height 22
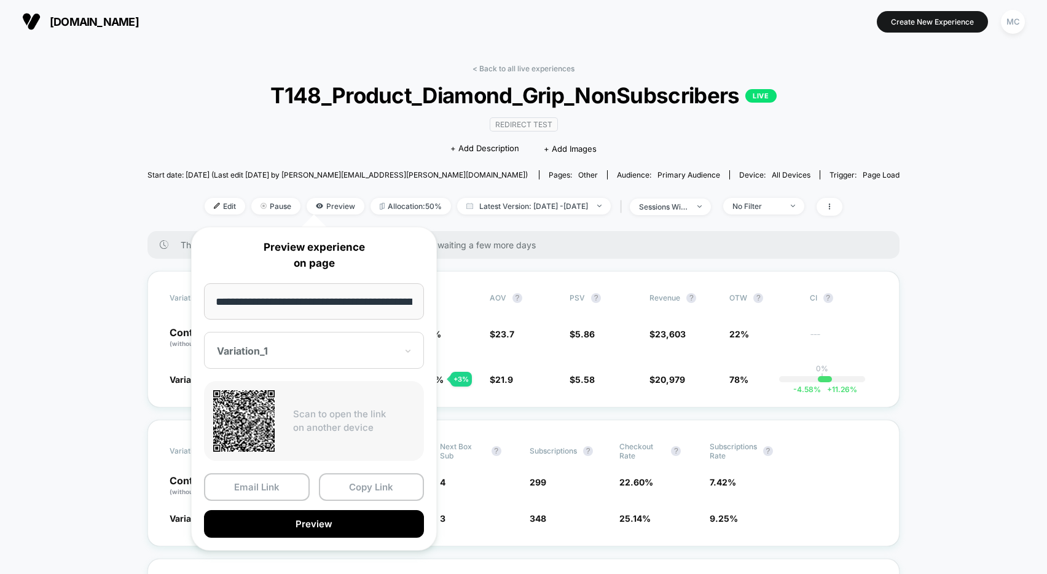
scroll to position [0, 63]
drag, startPoint x: 349, startPoint y: 298, endPoint x: 408, endPoint y: 298, distance: 59.0
click at [435, 297] on div "**********" at bounding box center [314, 389] width 246 height 324
click at [356, 303] on input "**********" at bounding box center [314, 301] width 220 height 36
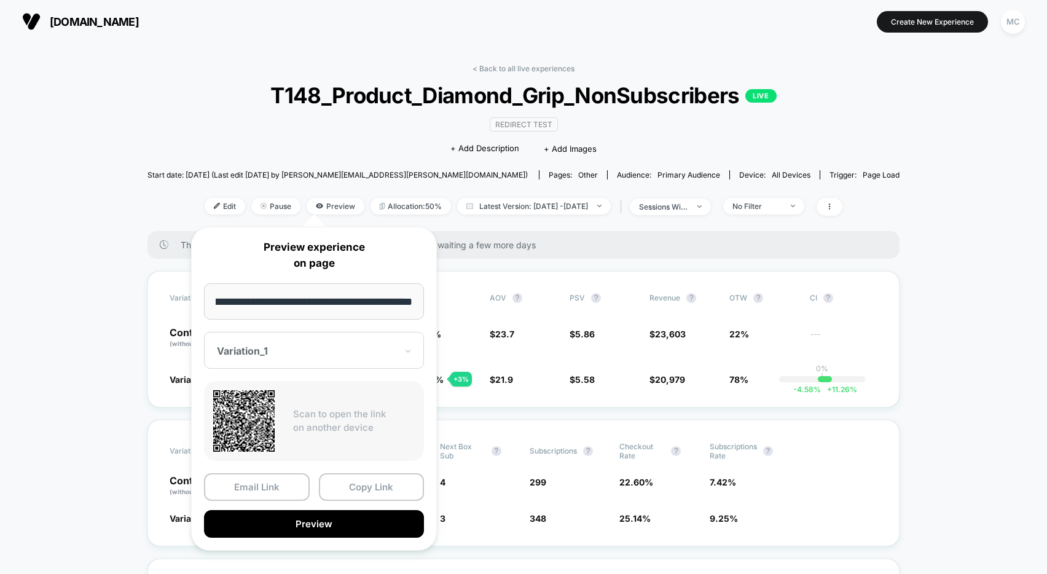
drag, startPoint x: 356, startPoint y: 304, endPoint x: 357, endPoint y: 329, distance: 25.2
click at [356, 303] on input "**********" at bounding box center [314, 301] width 220 height 36
click at [352, 488] on button "Copy Link" at bounding box center [372, 487] width 106 height 28
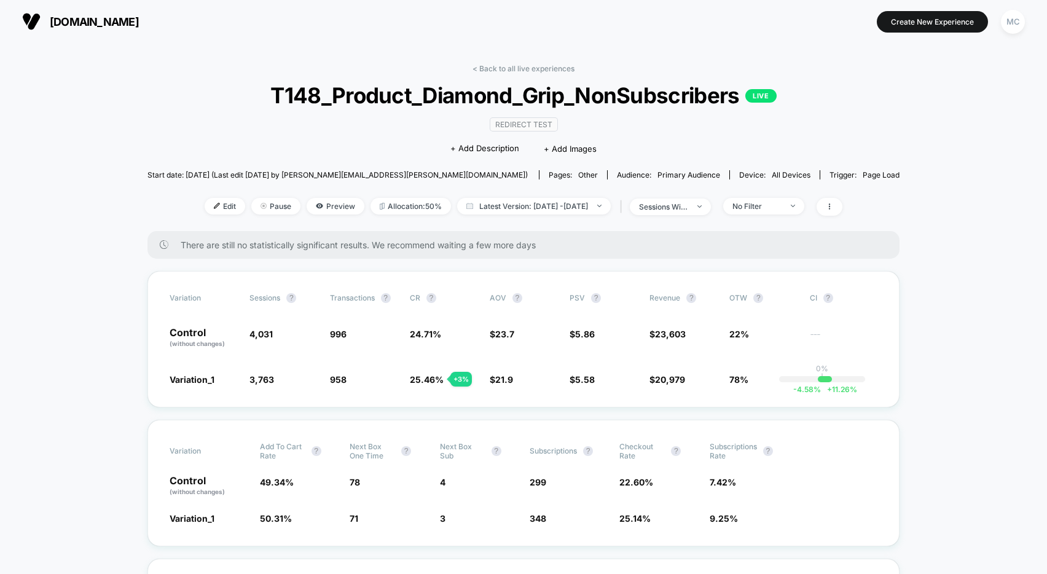
drag, startPoint x: 951, startPoint y: 245, endPoint x: 950, endPoint y: 267, distance: 21.5
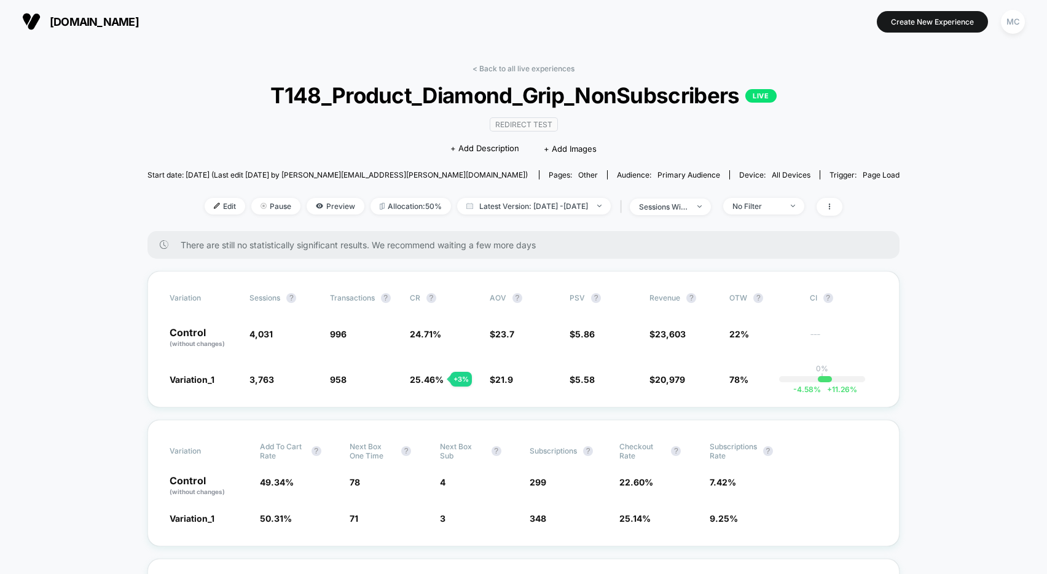
drag, startPoint x: 941, startPoint y: 360, endPoint x: 932, endPoint y: 363, distance: 9.9
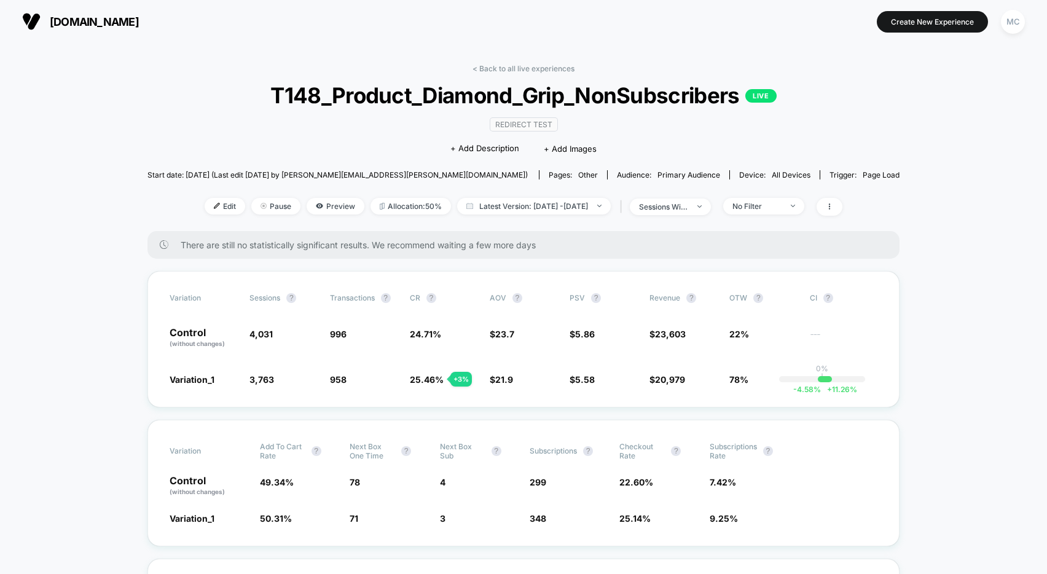
click at [211, 377] on span "Variation_1" at bounding box center [192, 379] width 45 height 10
click at [205, 210] on span "Edit" at bounding box center [225, 206] width 41 height 17
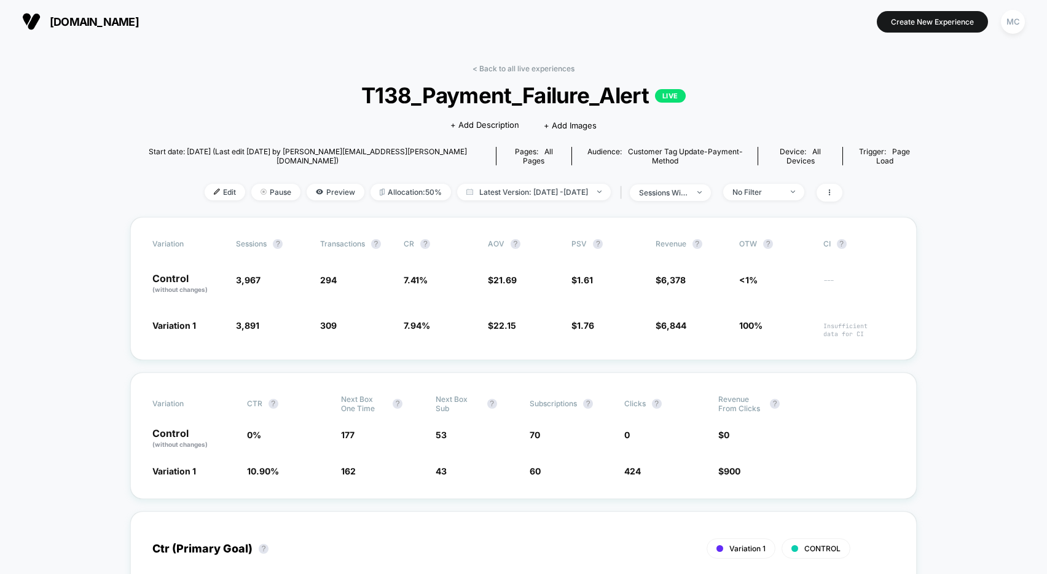
click at [310, 122] on div "Click to edit experience details + Add Description + Add Images" at bounding box center [524, 124] width 472 height 33
drag, startPoint x: 334, startPoint y: 317, endPoint x: 269, endPoint y: 303, distance: 66.7
click at [269, 303] on div "Variation Sessions ? Transactions ? CR ? AOV ? PSV ? Revenue ? OTW ? CI ? Contr…" at bounding box center [523, 288] width 787 height 143
drag, startPoint x: 767, startPoint y: 464, endPoint x: 329, endPoint y: 444, distance: 437.5
click at [329, 444] on div "Variation CTR ? Next Box One Time ? Next Box Sub ? Subscriptions ? Clicks ? Rev…" at bounding box center [523, 436] width 787 height 127
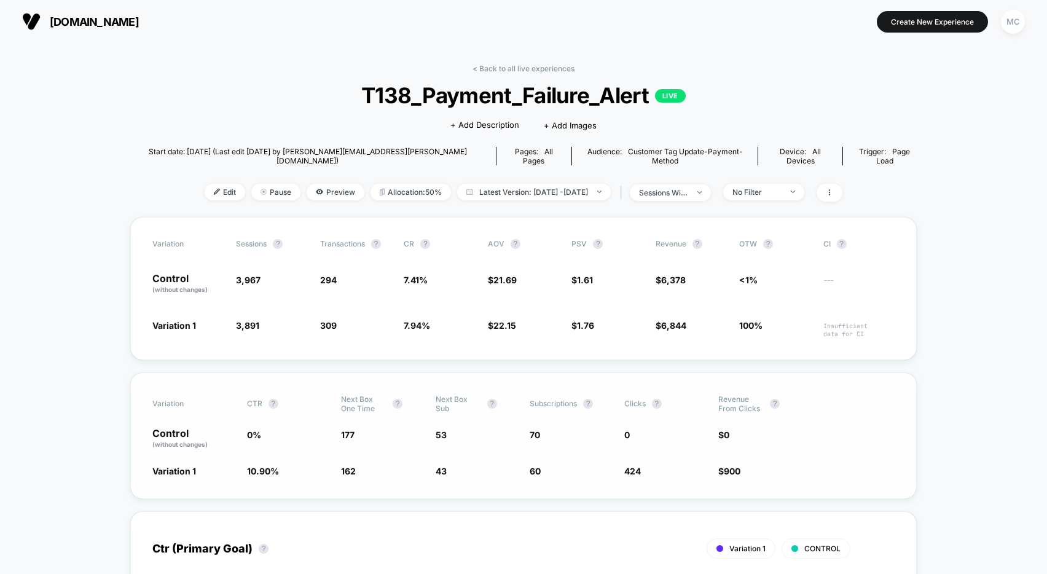
drag, startPoint x: 733, startPoint y: 457, endPoint x: 382, endPoint y: 428, distance: 352.8
click at [349, 426] on div "Variation CTR ? Next Box One Time ? Next Box Sub ? Subscriptions ? Clicks ? Rev…" at bounding box center [523, 436] width 787 height 127
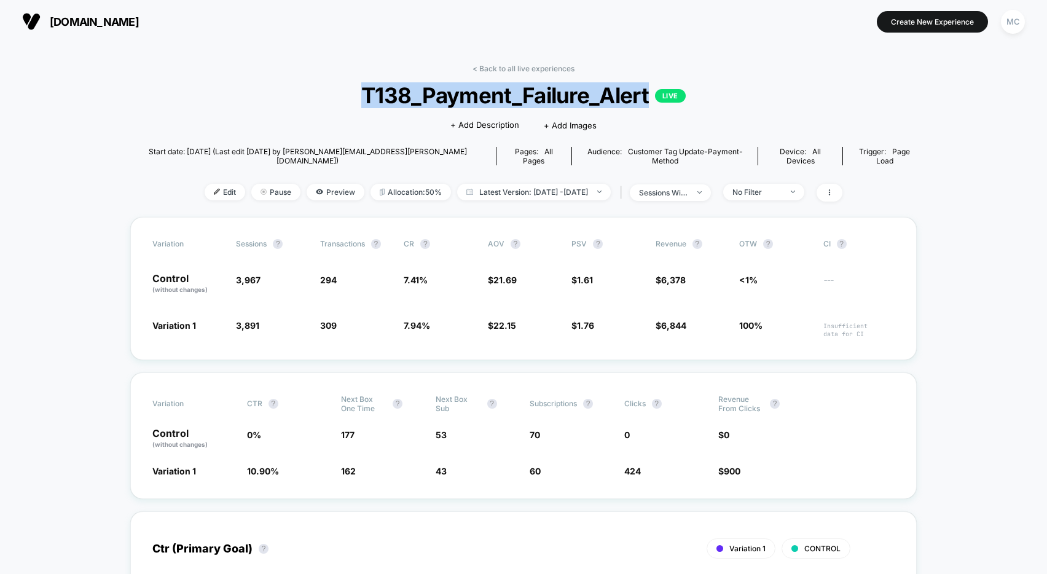
drag, startPoint x: 363, startPoint y: 94, endPoint x: 650, endPoint y: 97, distance: 287.1
click at [646, 97] on span "T138_Payment_Failure_Alert LIVE" at bounding box center [524, 95] width 708 height 26
copy span "T138_Payment_Failure_Alert"
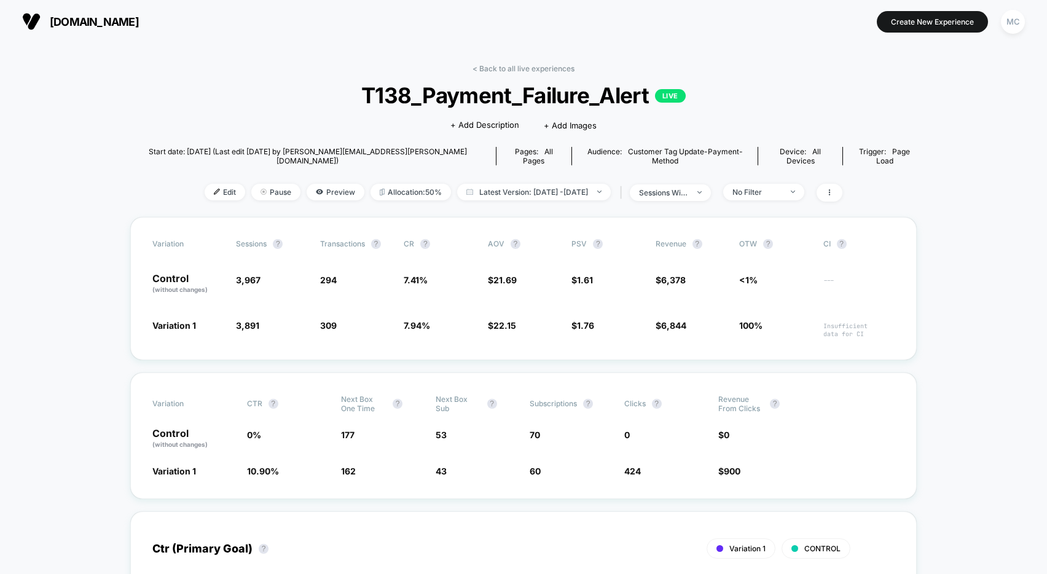
click at [302, 70] on div "< Back to all live experiences T138_Payment_Failure_Alert LIVE Click to edit ex…" at bounding box center [523, 140] width 787 height 153
click at [755, 76] on div "< Back to all live experiences T138_Payment_Failure_Alert LIVE Click to edit ex…" at bounding box center [523, 140] width 787 height 153
click at [828, 89] on span "T138_Payment_Failure_Alert LIVE" at bounding box center [524, 95] width 708 height 26
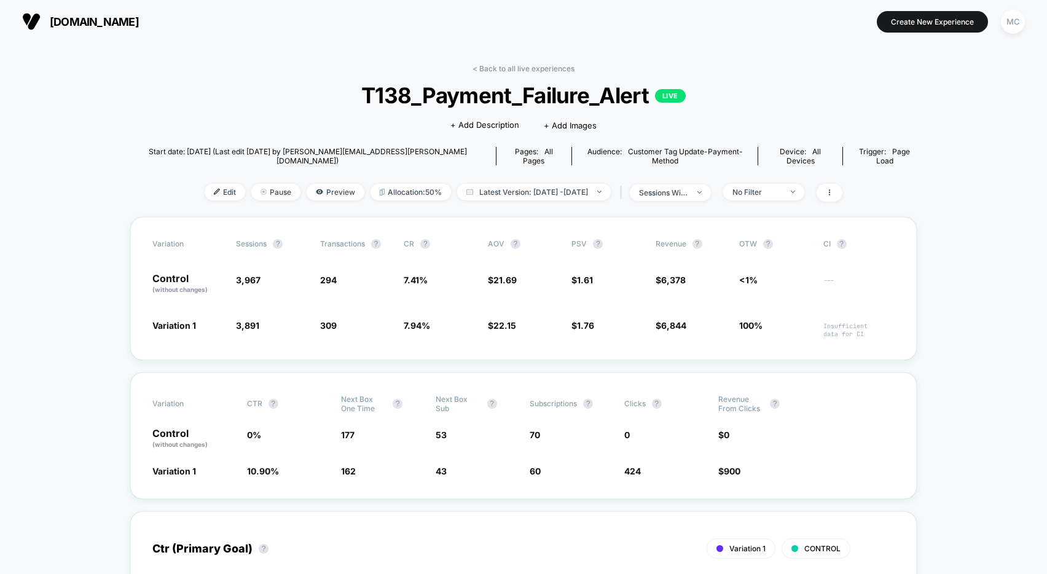
drag, startPoint x: 885, startPoint y: 117, endPoint x: 825, endPoint y: 126, distance: 60.9
click at [880, 118] on div "< Back to all live experiences T138_Payment_Failure_Alert LIVE Click to edit ex…" at bounding box center [523, 140] width 787 height 153
drag, startPoint x: 332, startPoint y: 126, endPoint x: 343, endPoint y: 121, distance: 12.1
click at [332, 126] on div "Click to edit experience details + Add Description + Add Images" at bounding box center [524, 124] width 472 height 33
click at [790, 106] on span "T138_Payment_Failure_Alert LIVE" at bounding box center [524, 95] width 708 height 26
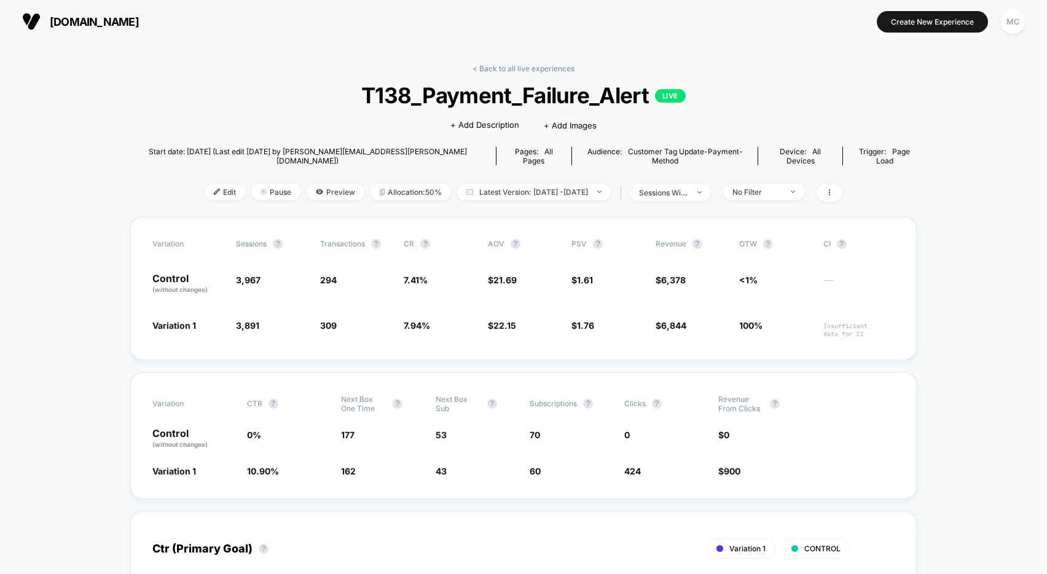
click at [851, 97] on span "T138_Payment_Failure_Alert LIVE" at bounding box center [524, 95] width 708 height 26
click at [326, 89] on span "T138_Payment_Failure_Alert LIVE" at bounding box center [524, 95] width 708 height 26
click at [112, 24] on span "[DOMAIN_NAME]" at bounding box center [94, 21] width 89 height 13
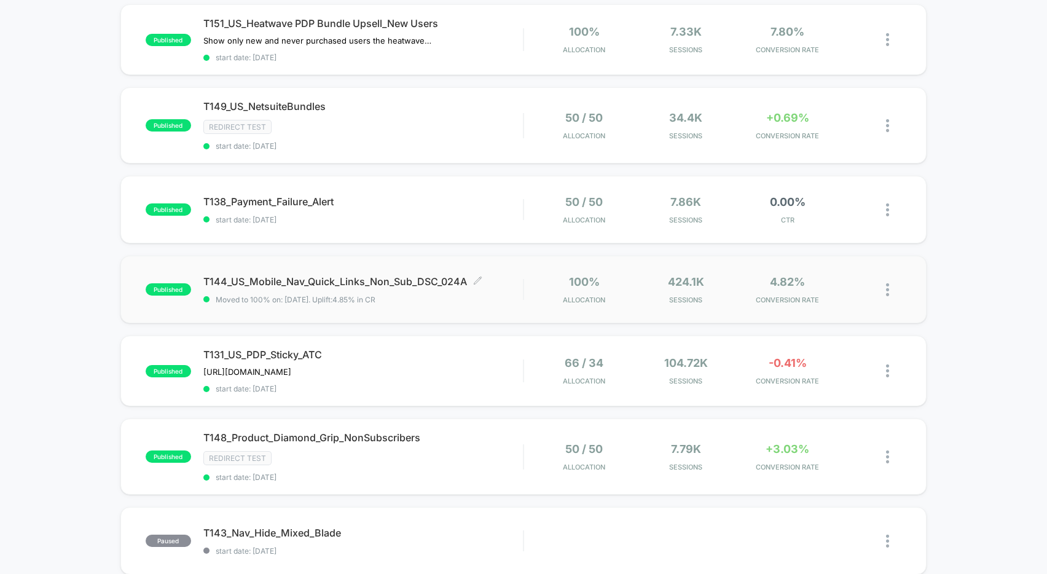
scroll to position [168, 0]
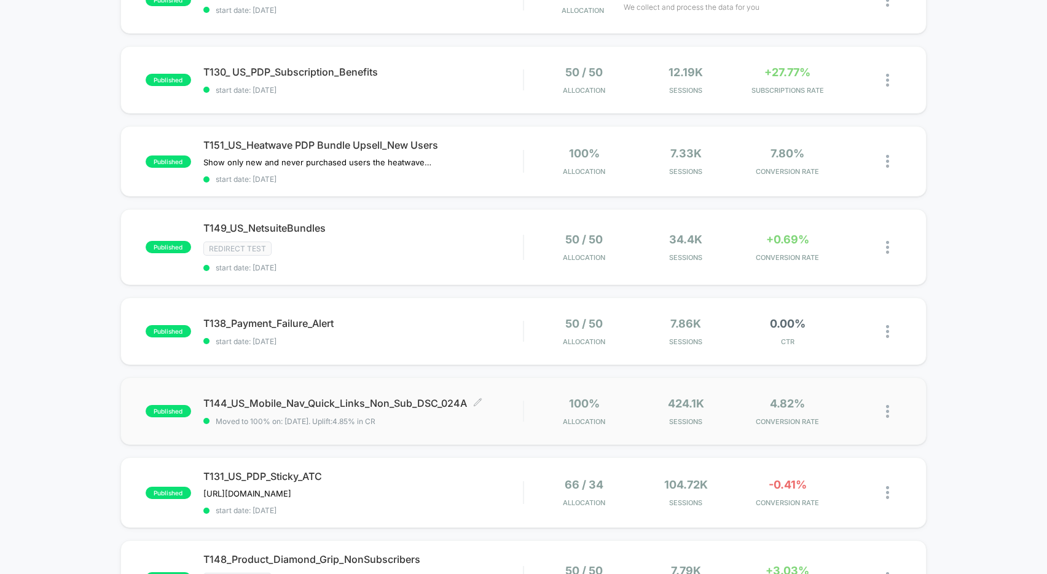
click at [341, 405] on span "T144_US_Mobile_Nav_Quick_Links_Non_Sub_DSC_024A Click to edit experience details" at bounding box center [363, 403] width 320 height 12
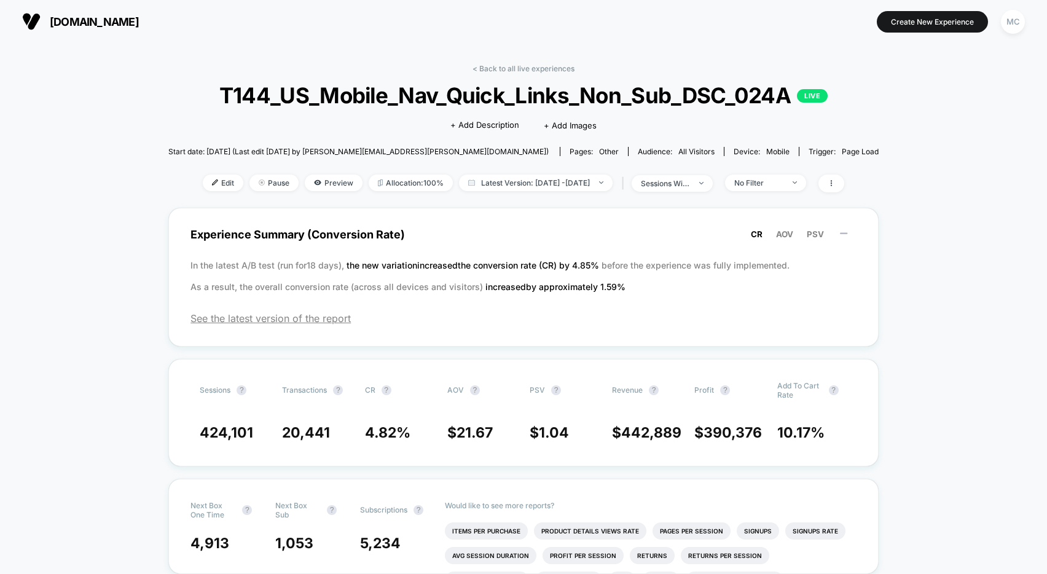
drag, startPoint x: 133, startPoint y: 107, endPoint x: 146, endPoint y: 103, distance: 13.4
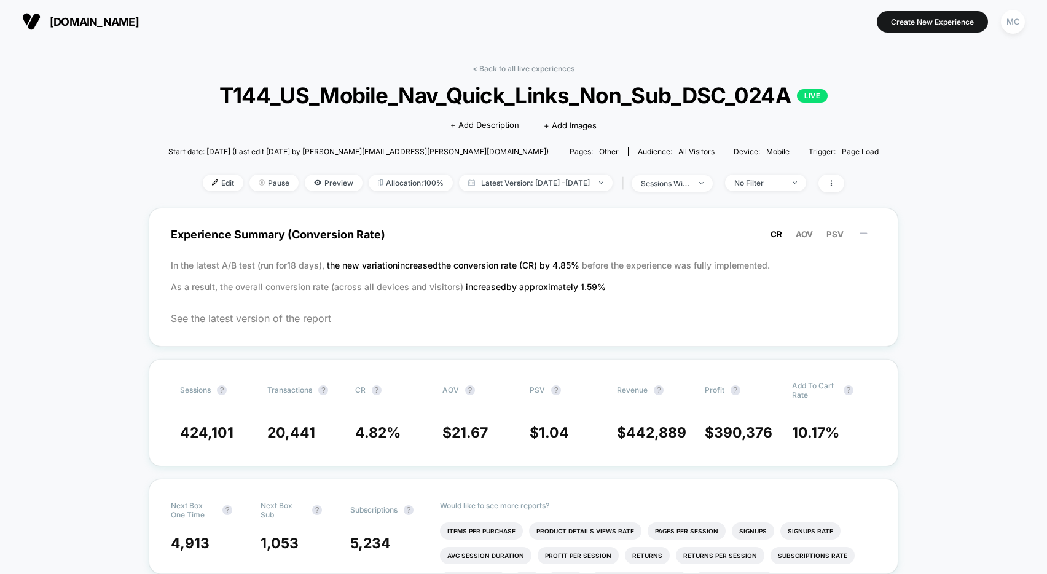
drag, startPoint x: 151, startPoint y: 111, endPoint x: 176, endPoint y: 131, distance: 31.5
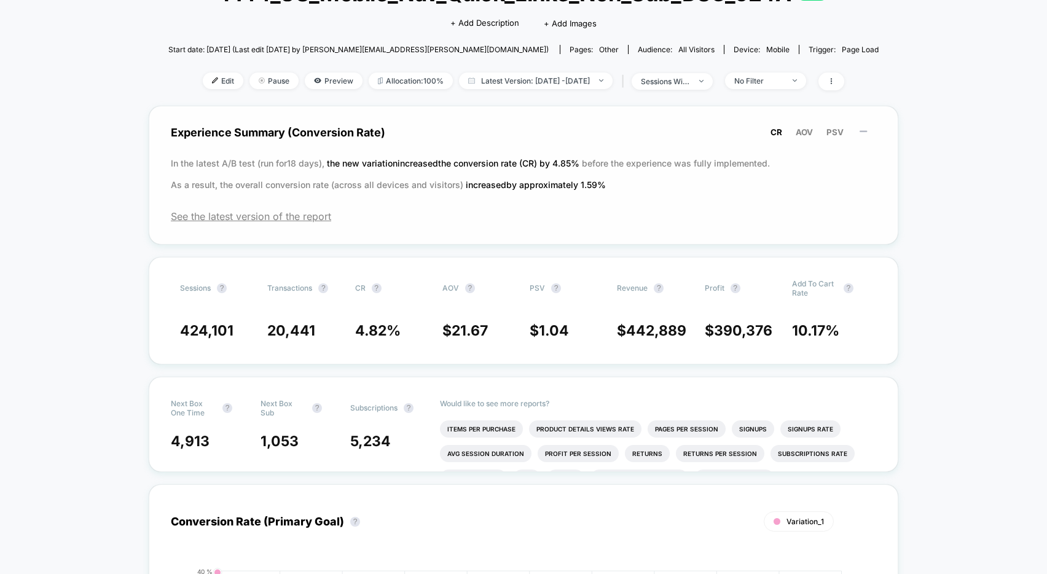
scroll to position [231, 0]
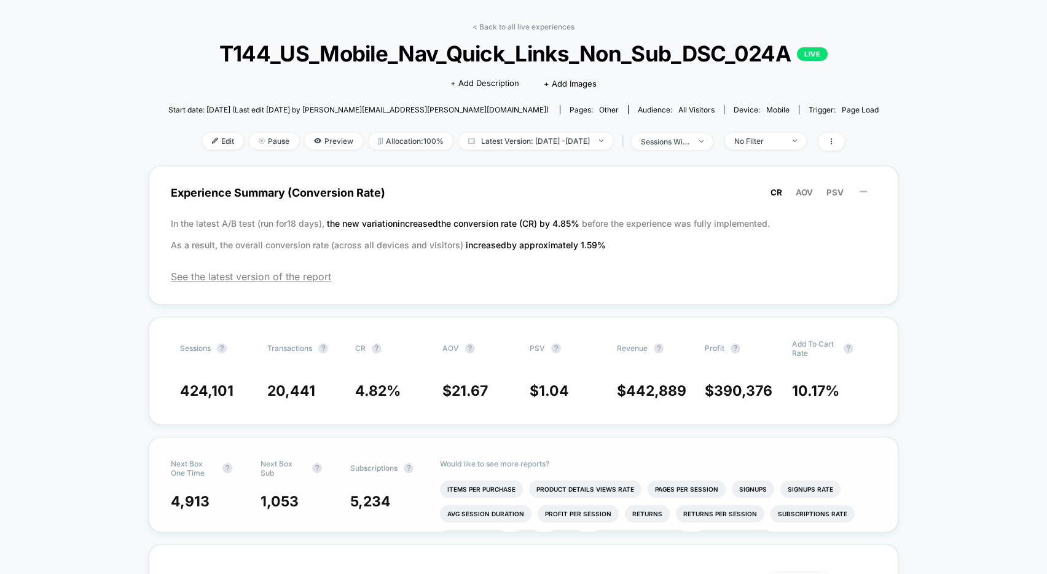
scroll to position [0, 0]
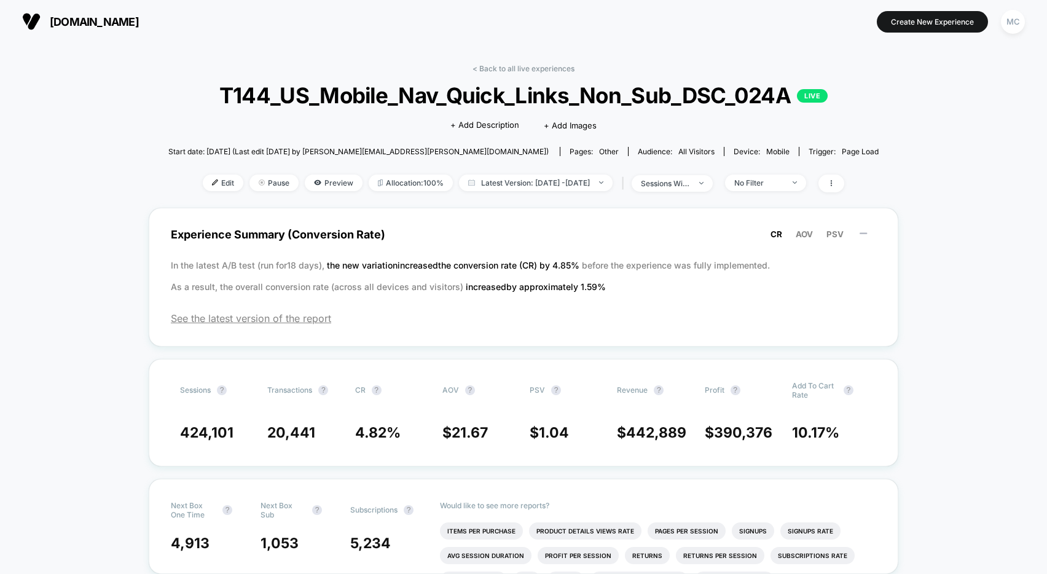
drag, startPoint x: 895, startPoint y: 130, endPoint x: 773, endPoint y: 123, distance: 122.5
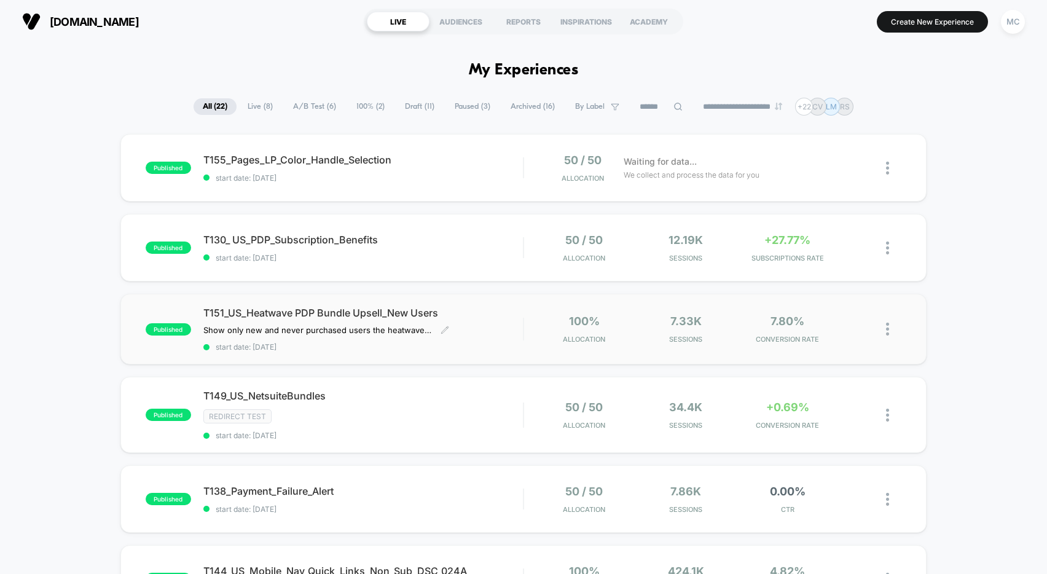
click at [325, 320] on div "T151_US_Heatwave PDP Bundle Upsell_New Users Show only new and never purchased …" at bounding box center [363, 329] width 320 height 45
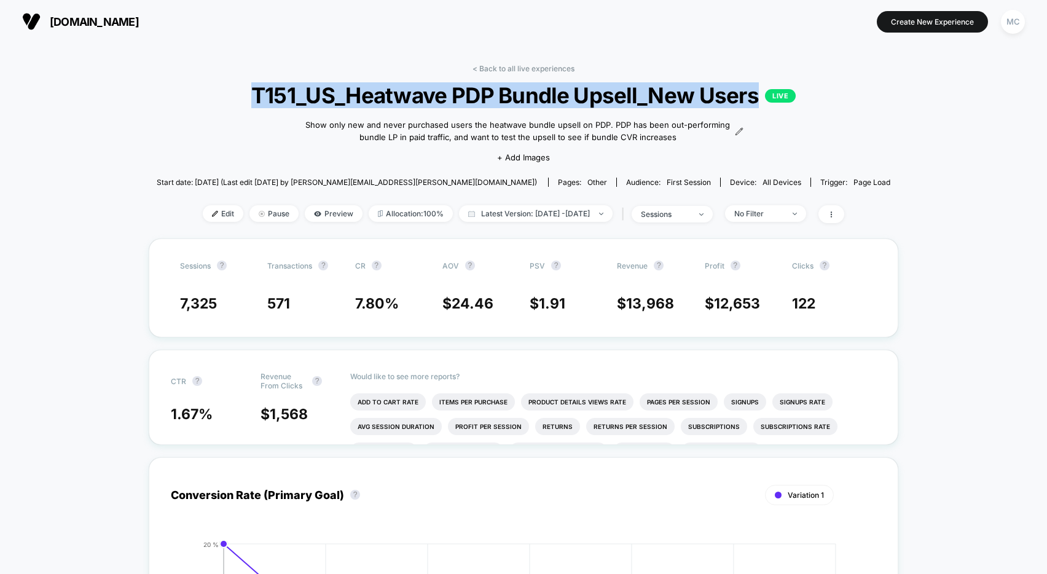
drag, startPoint x: 249, startPoint y: 92, endPoint x: 714, endPoint y: 117, distance: 465.4
click at [760, 102] on span "T151_US_Heatwave PDP Bundle Upsell_New Users LIVE" at bounding box center [524, 95] width 660 height 26
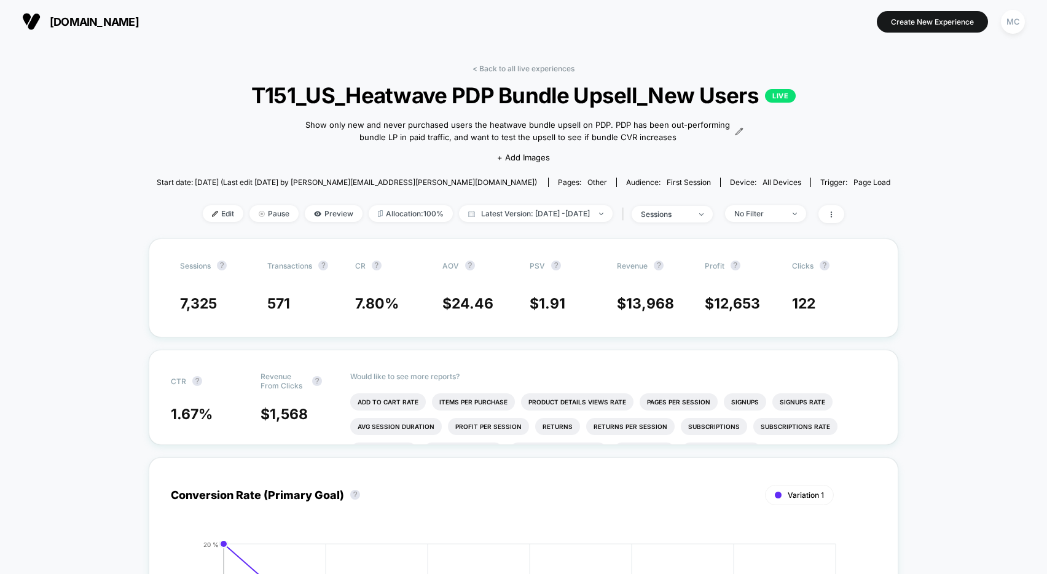
click at [239, 145] on div "< Back to all live experiences T151_US_Heatwave PDP Bundle Upsell_New Users LIV…" at bounding box center [524, 151] width 734 height 175
drag, startPoint x: 120, startPoint y: 145, endPoint x: 187, endPoint y: 140, distance: 67.2
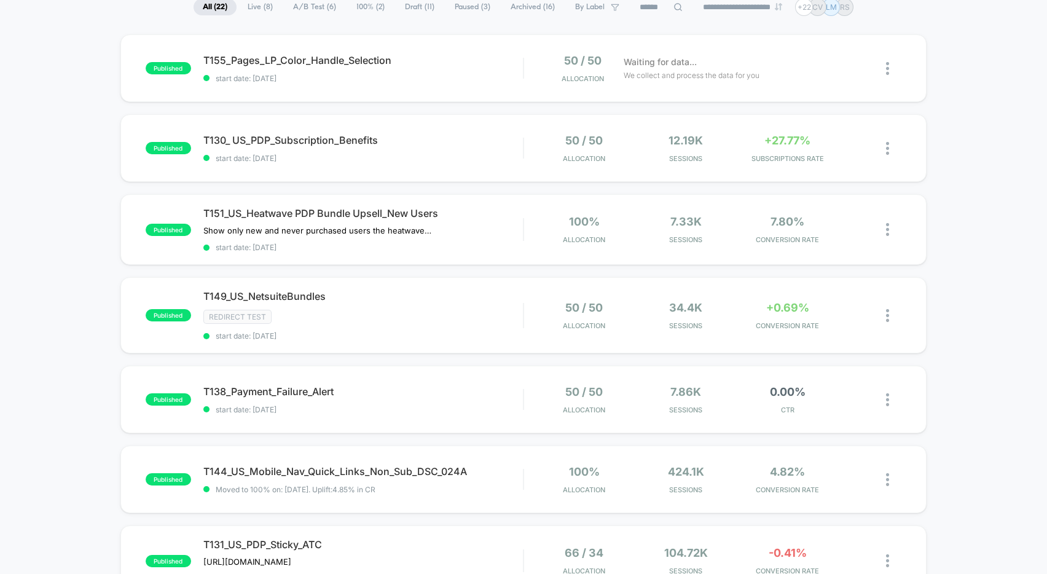
scroll to position [208, 0]
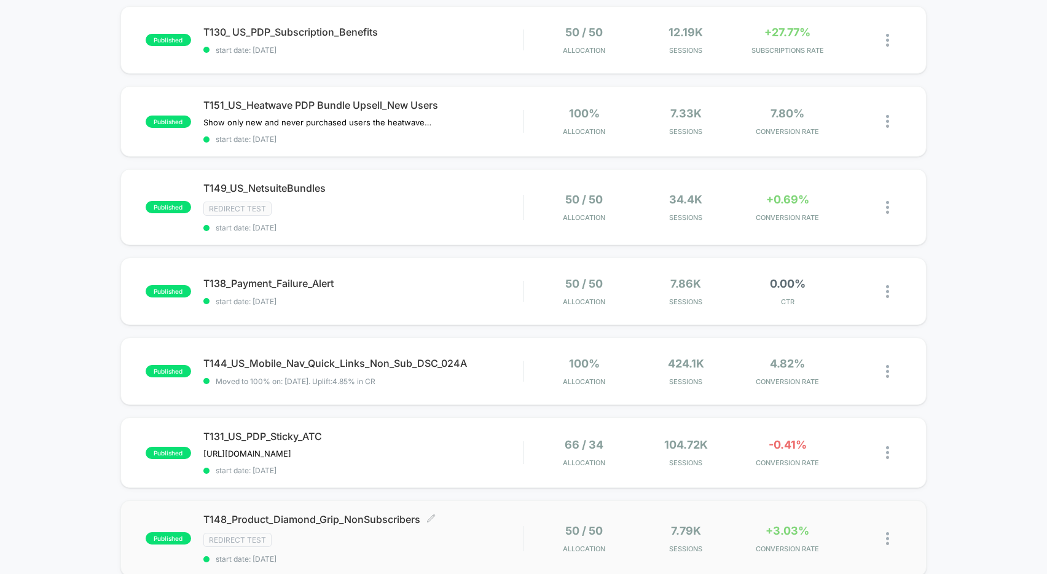
click at [366, 516] on span "T148_Product_Diamond_Grip_NonSubscribers Click to edit experience details" at bounding box center [363, 519] width 320 height 12
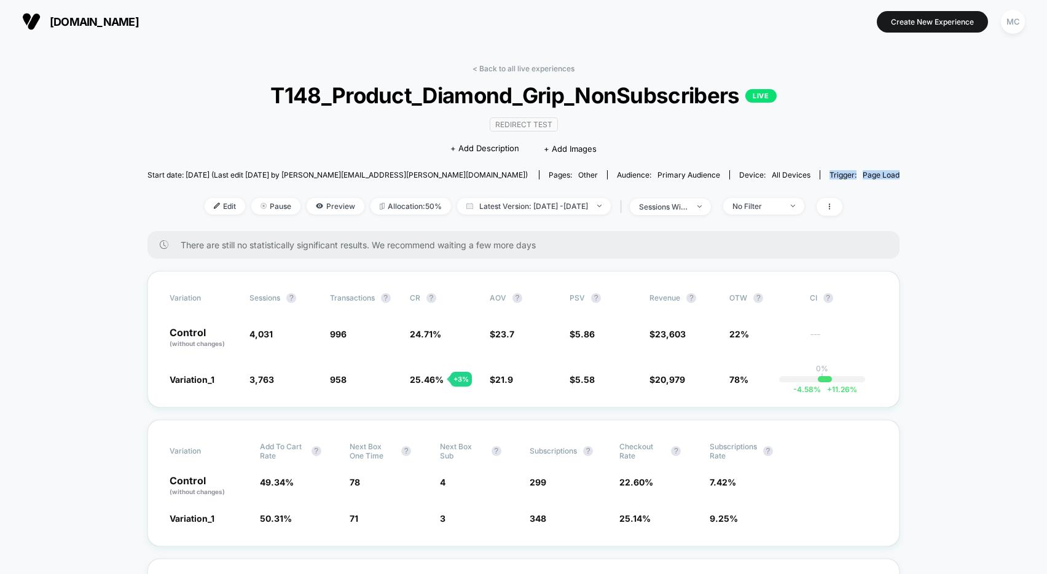
click at [848, 90] on div "< Back to all live experiences T148_Product_Diamond_Grip_NonSubscribers LIVE Re…" at bounding box center [524, 147] width 752 height 167
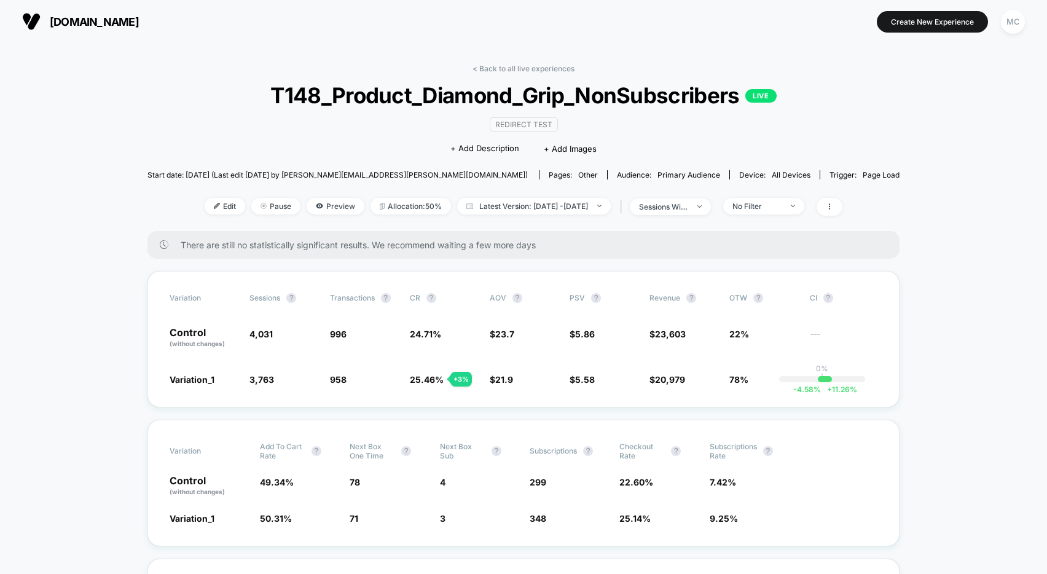
drag, startPoint x: 863, startPoint y: 115, endPoint x: 853, endPoint y: 84, distance: 32.9
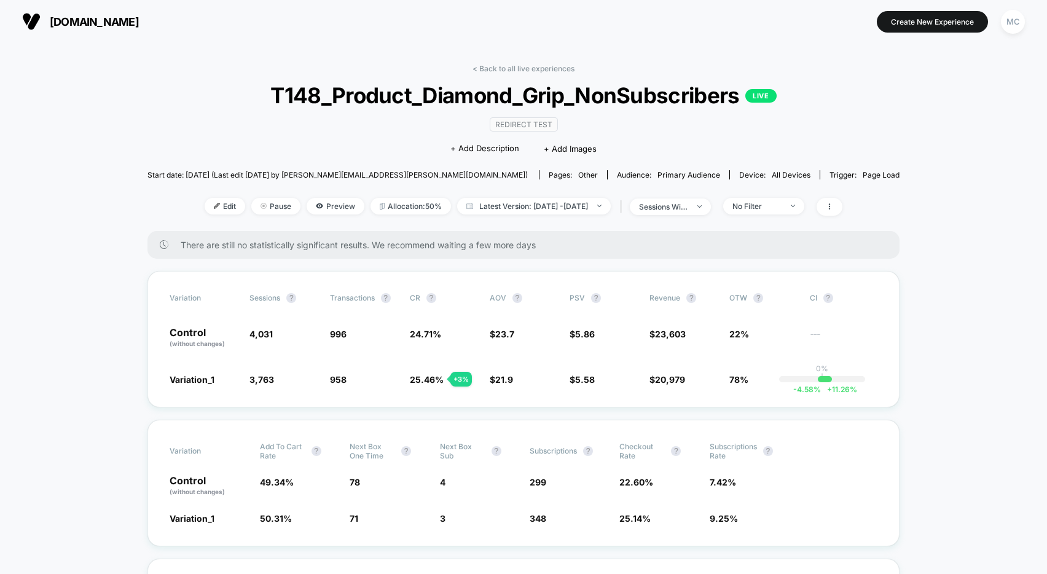
click at [861, 109] on div "< Back to all live experiences T148_Product_Diamond_Grip_NonSubscribers LIVE Re…" at bounding box center [524, 147] width 752 height 167
